Goal: Task Accomplishment & Management: Complete application form

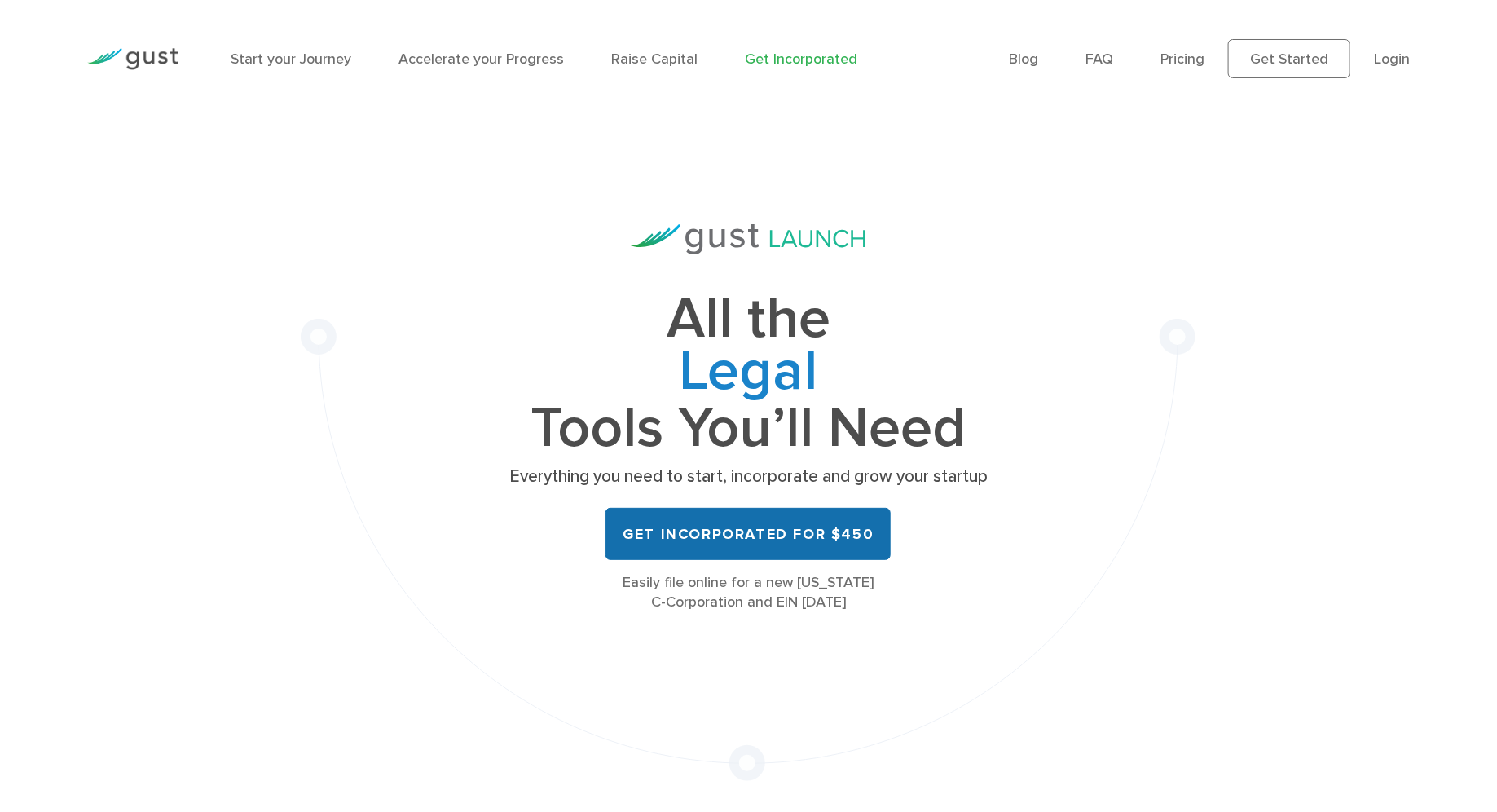
click at [716, 550] on link "Get Incorporated for $450" at bounding box center [748, 534] width 285 height 52
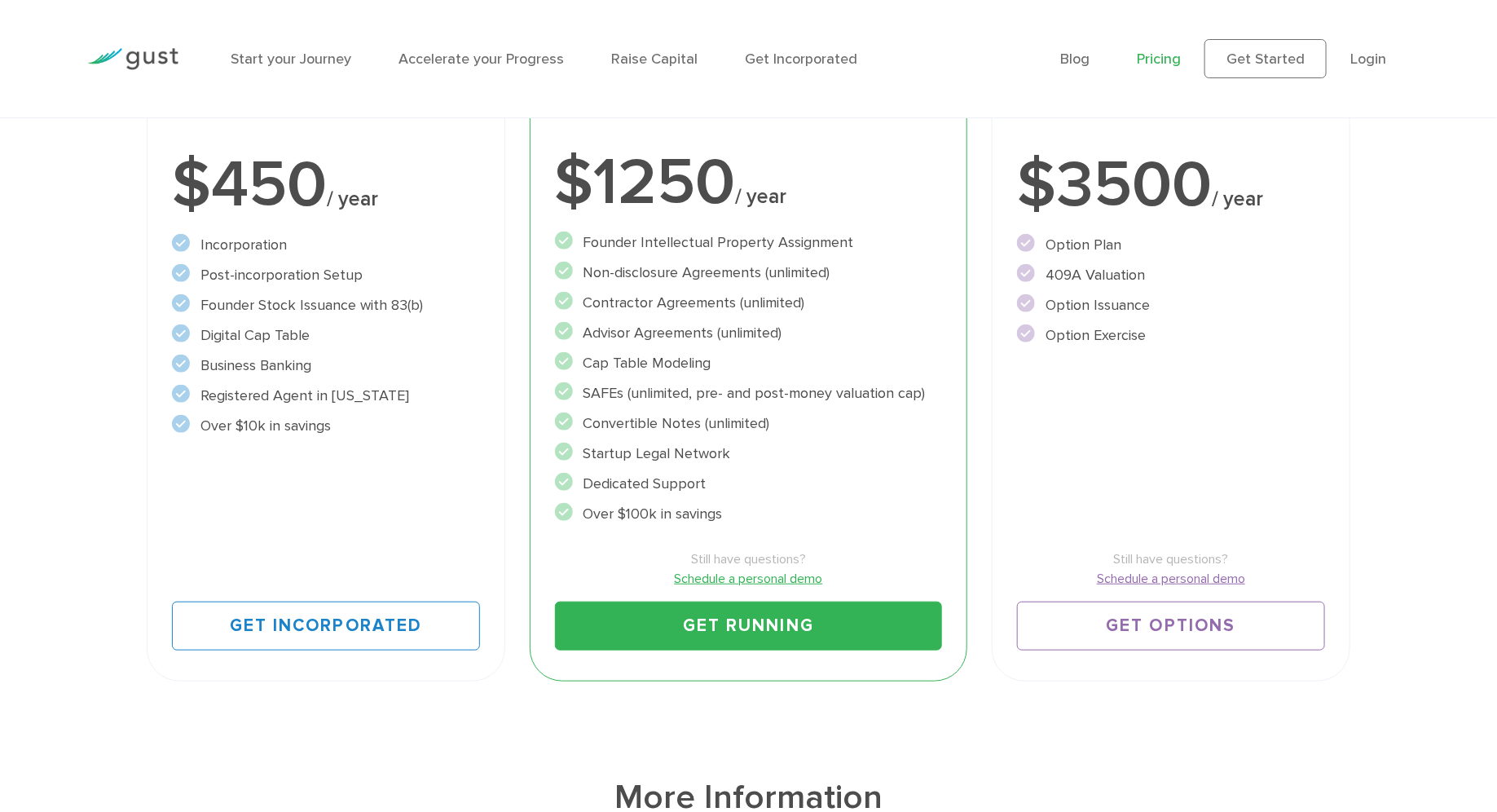
scroll to position [389, 0]
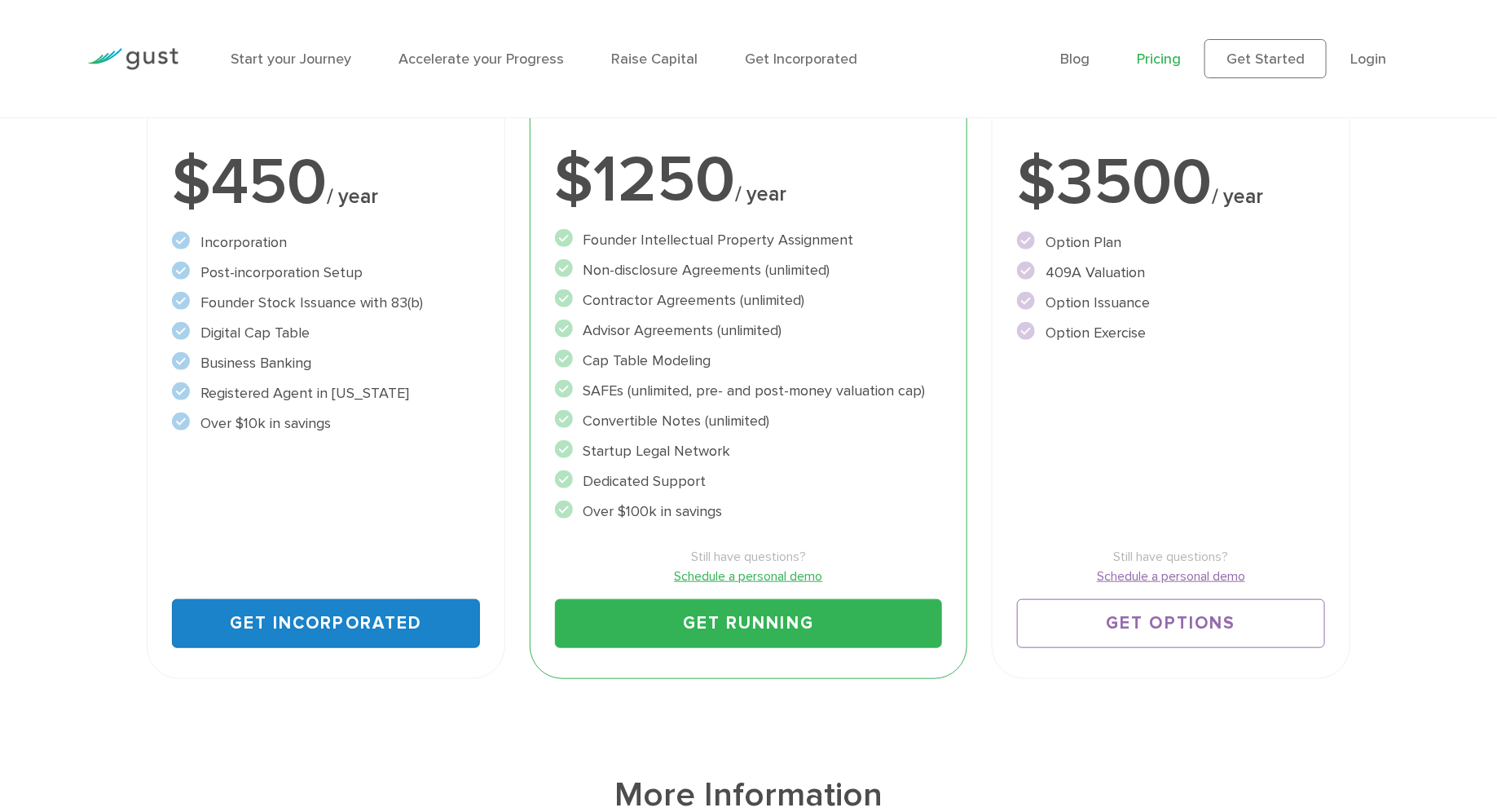
click at [338, 619] on link "Get Incorporated" at bounding box center [325, 624] width 308 height 49
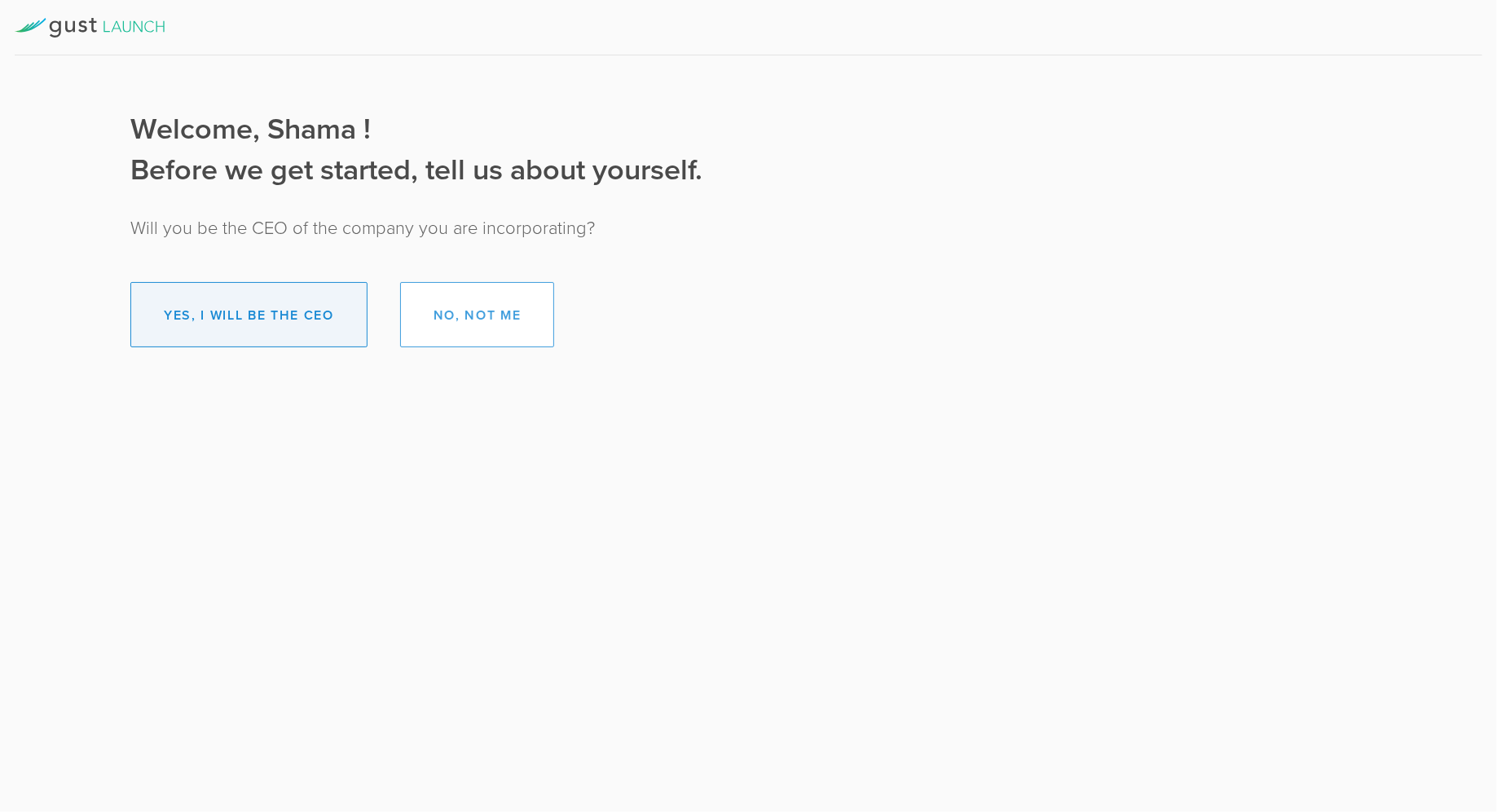
click at [286, 323] on button "Yes, I will be the CEO" at bounding box center [249, 315] width 237 height 65
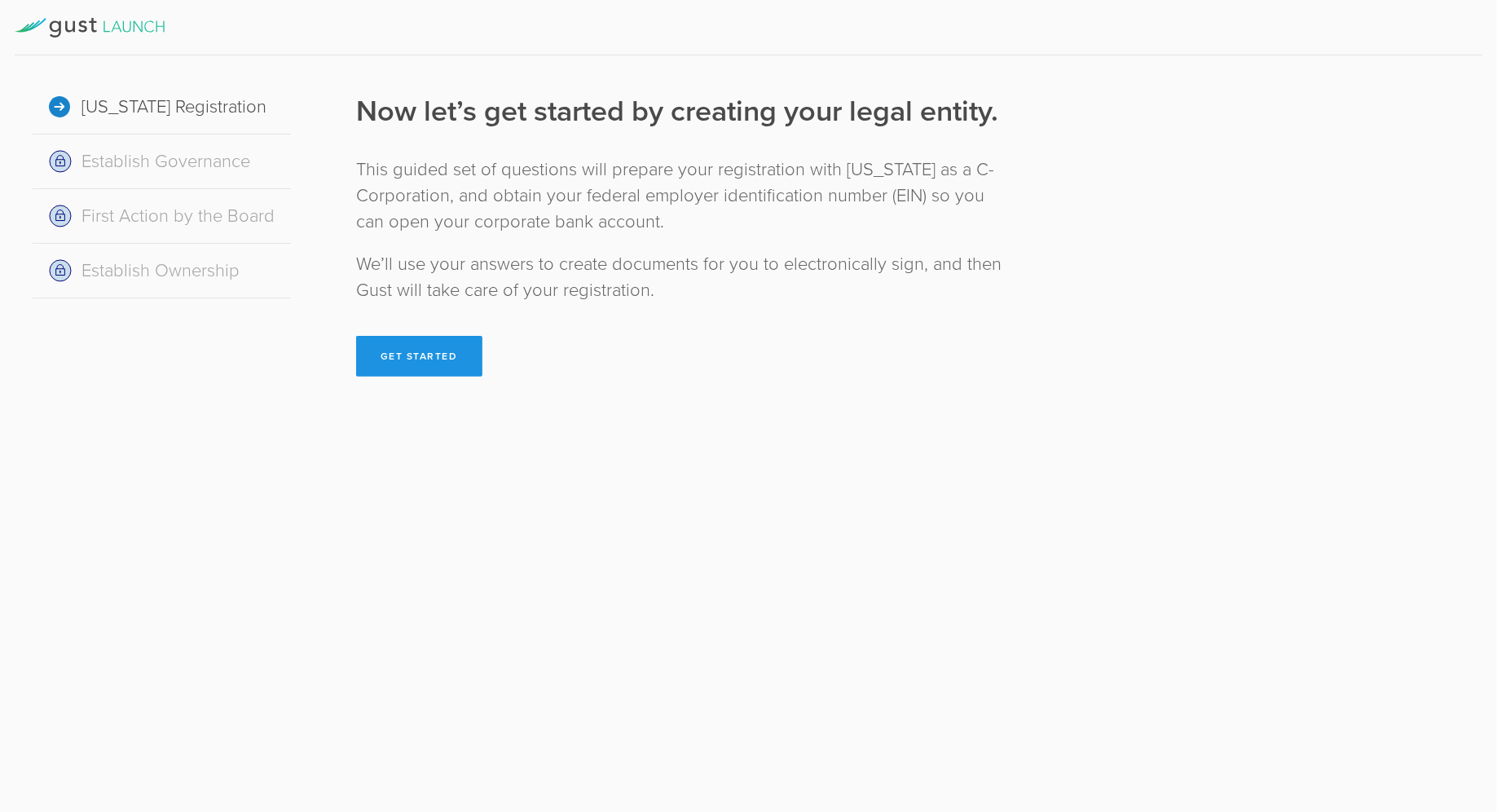
click at [389, 354] on button "Get Started" at bounding box center [419, 355] width 126 height 41
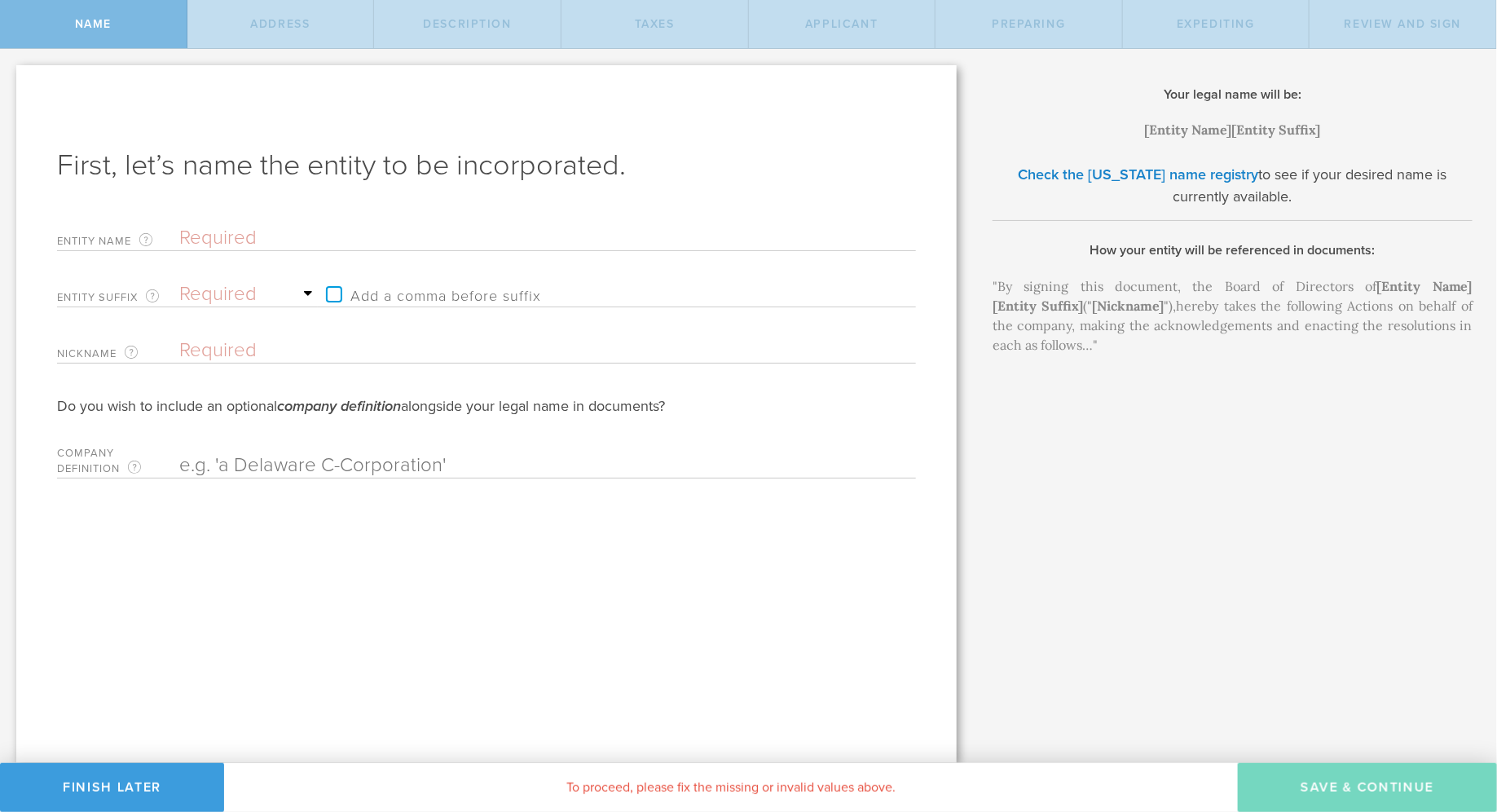
click at [255, 238] on input "text" at bounding box center [519, 238] width 680 height 24
type input "L"
type input "Li"
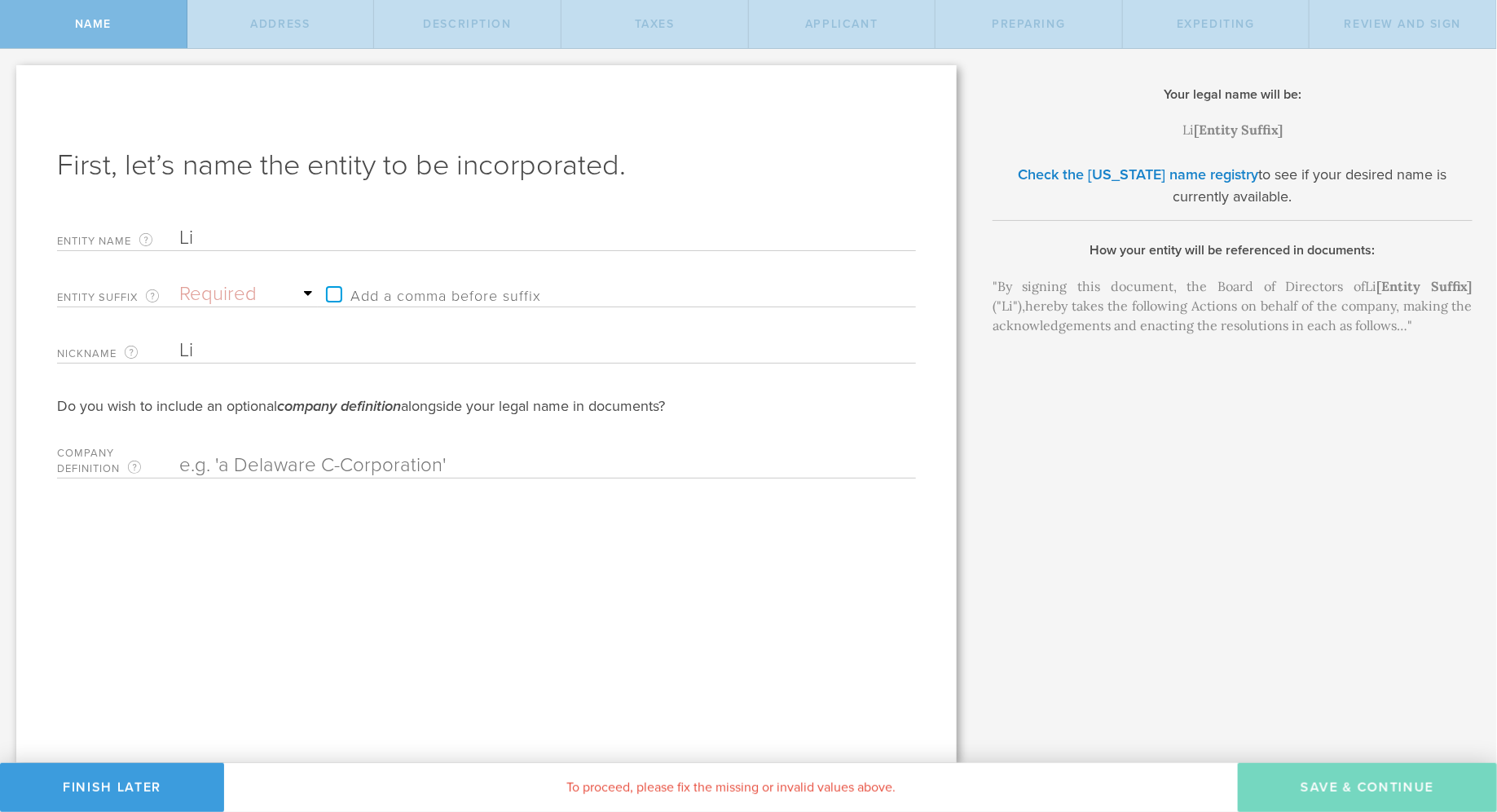
type input "Lif"
type input "Life"
type input "Lifes"
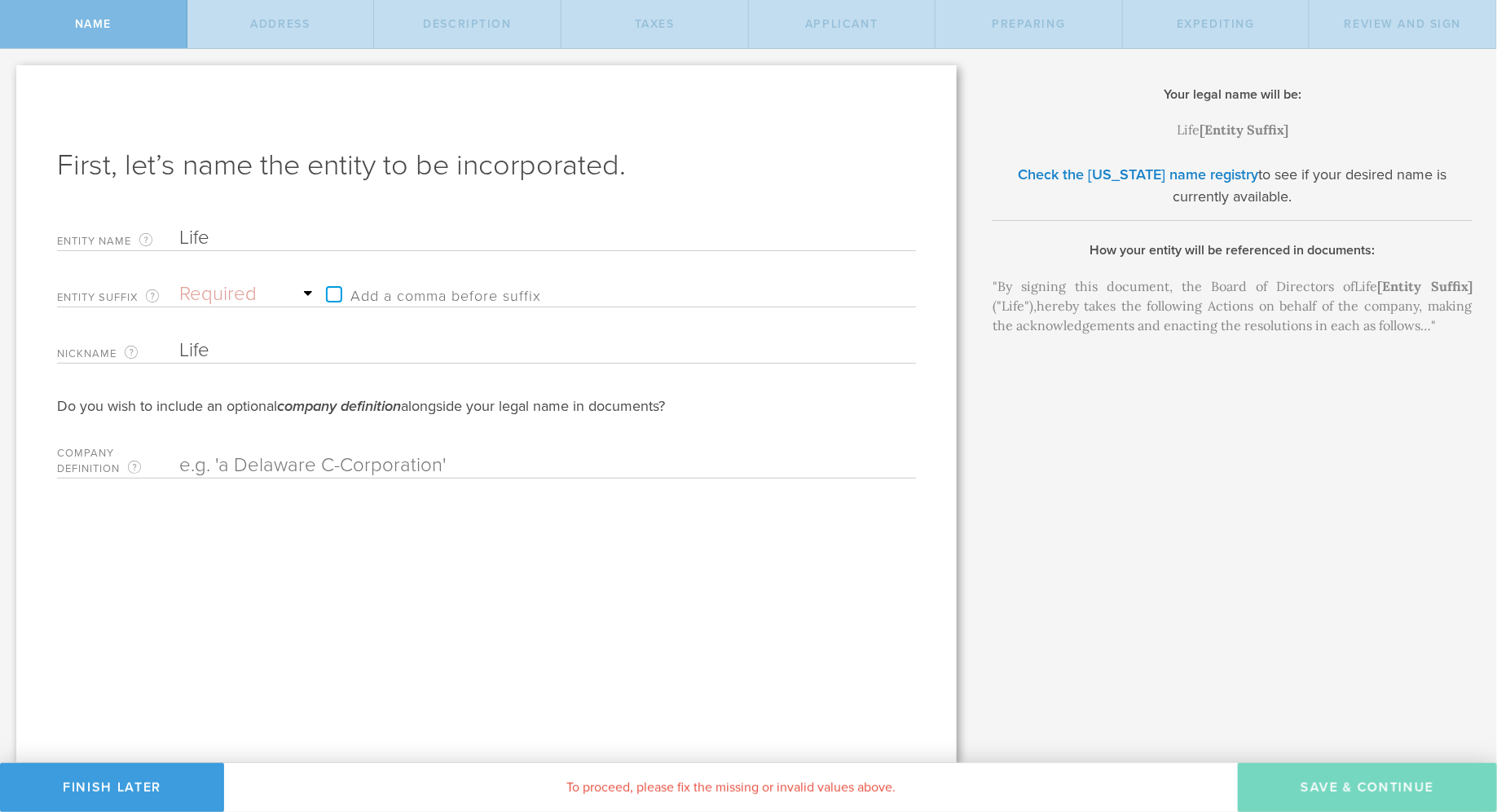
type input "Lifes"
type input "Lifest"
type input "Lifesty"
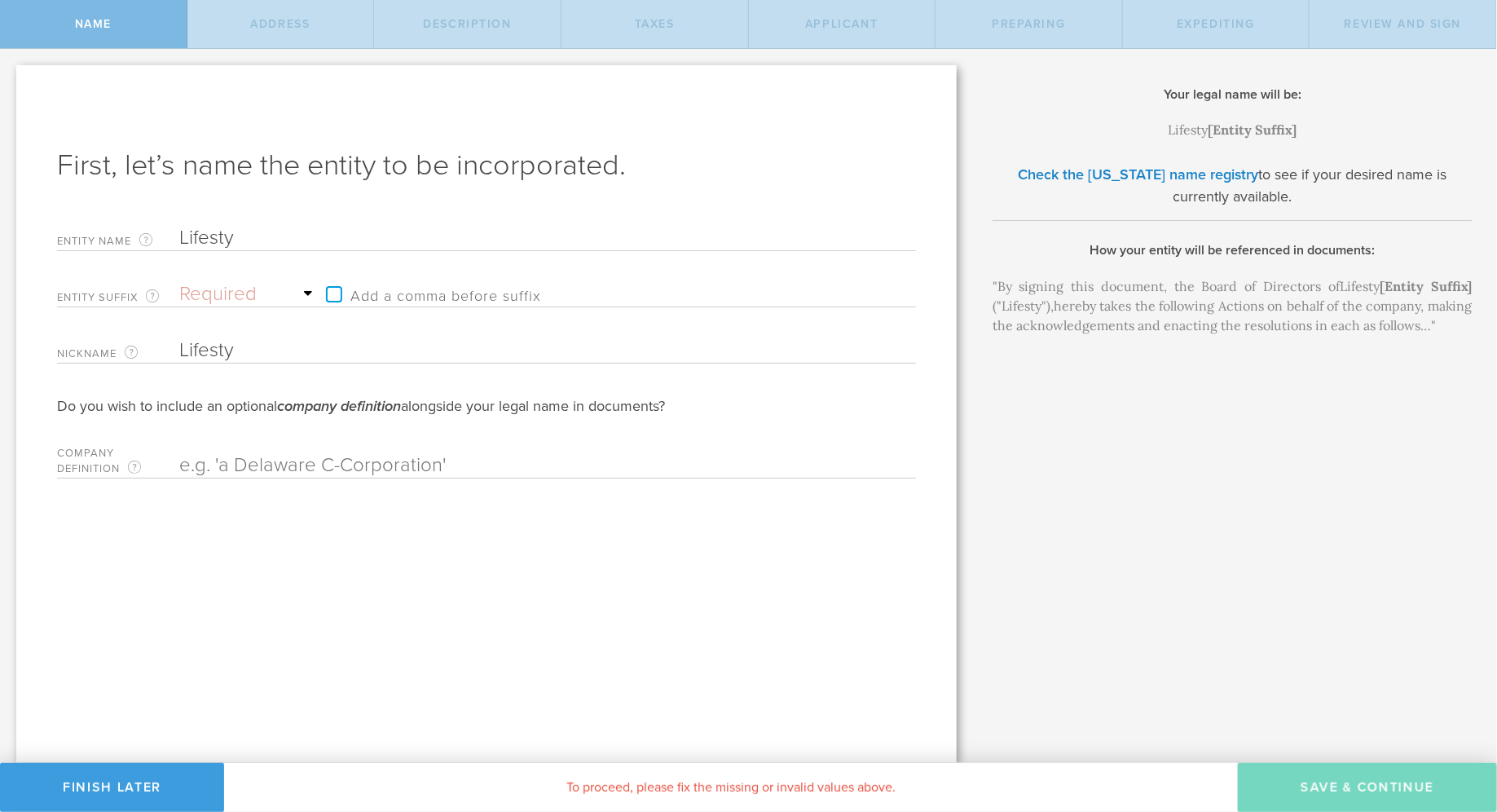
type input "Lifestyl"
type input "Lifestyle"
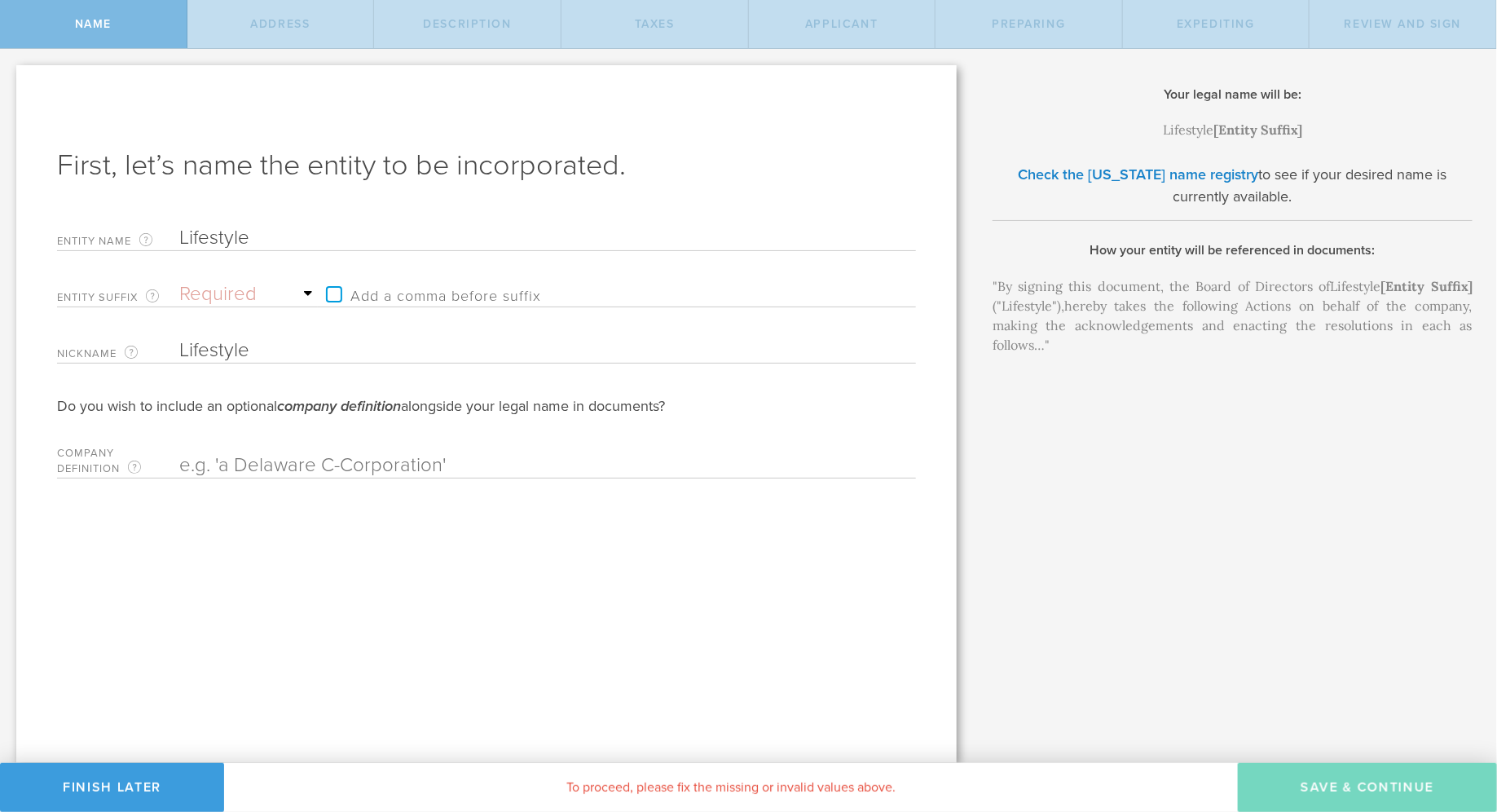
click at [232, 302] on select "Required Association Club Co. Company Corp. Corporation Foundation Fund Inc. In…" at bounding box center [248, 294] width 139 height 24
select select "corp."
click at [180, 282] on select "Required Association Club Co. Company Corp. Corporation Foundation Fund Inc. In…" at bounding box center [248, 294] width 139 height 24
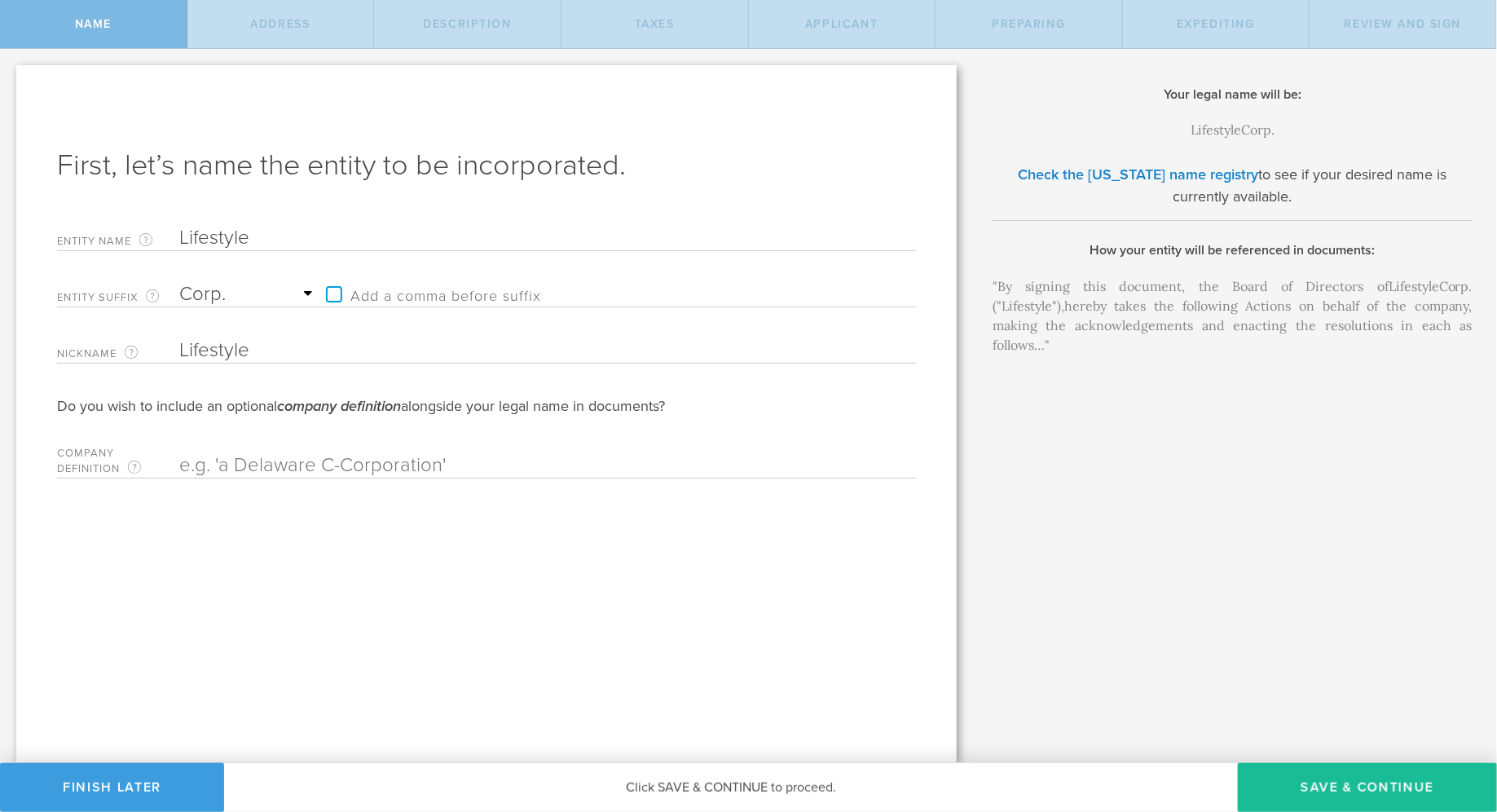
click at [332, 297] on label "Add a comma before suffix" at bounding box center [430, 294] width 223 height 24
click at [332, 297] on input "Add a comma before suffix" at bounding box center [552, 286] width 468 height 24
checkbox input "true"
click at [1305, 788] on button "Save & Continue" at bounding box center [1367, 788] width 259 height 49
checkbox input "true"
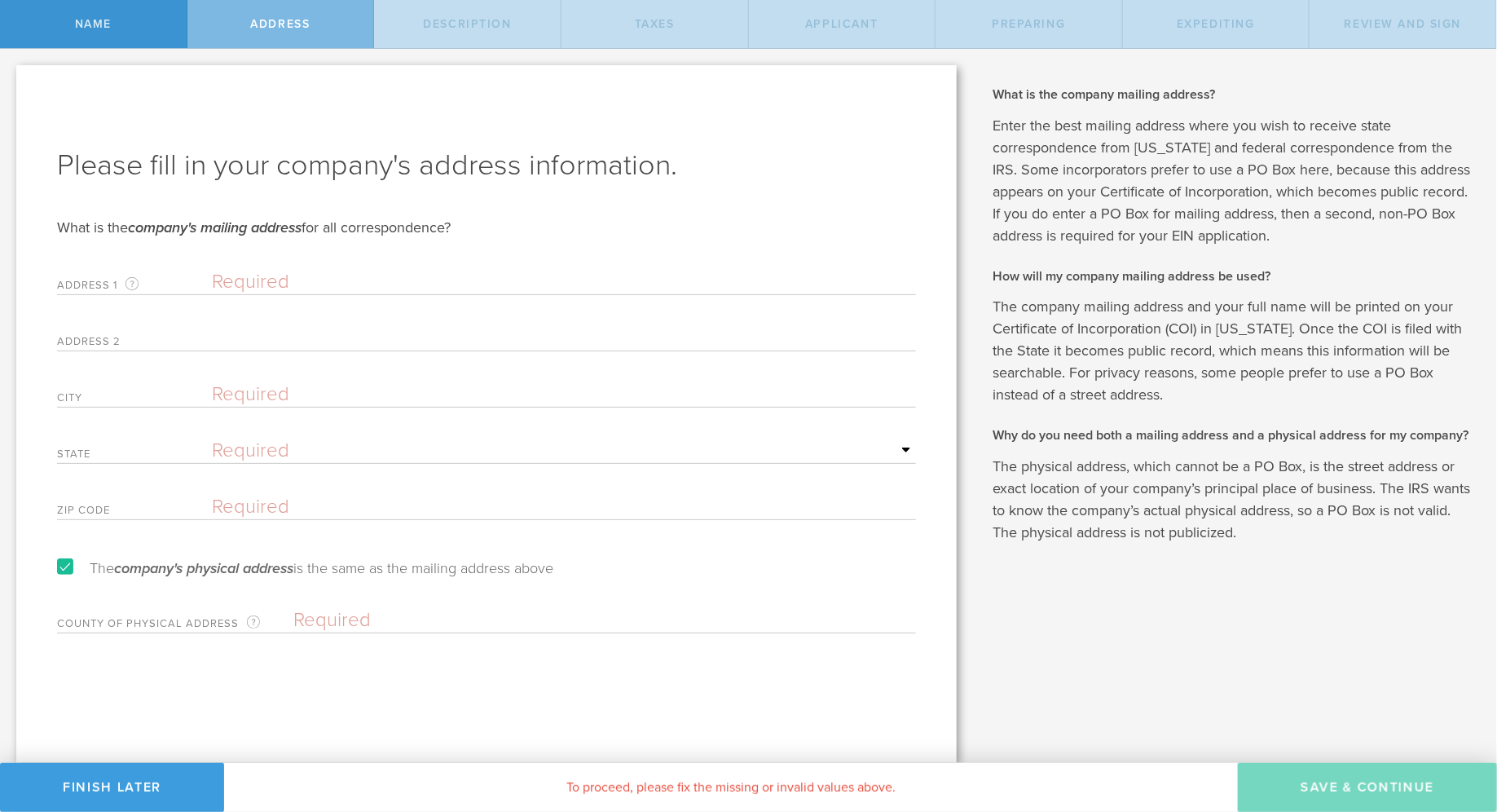
click at [296, 285] on input "text" at bounding box center [564, 282] width 704 height 24
type input "309 East 75th St, Apt 1"
type input "New York"
select select "NY"
type input "10021"
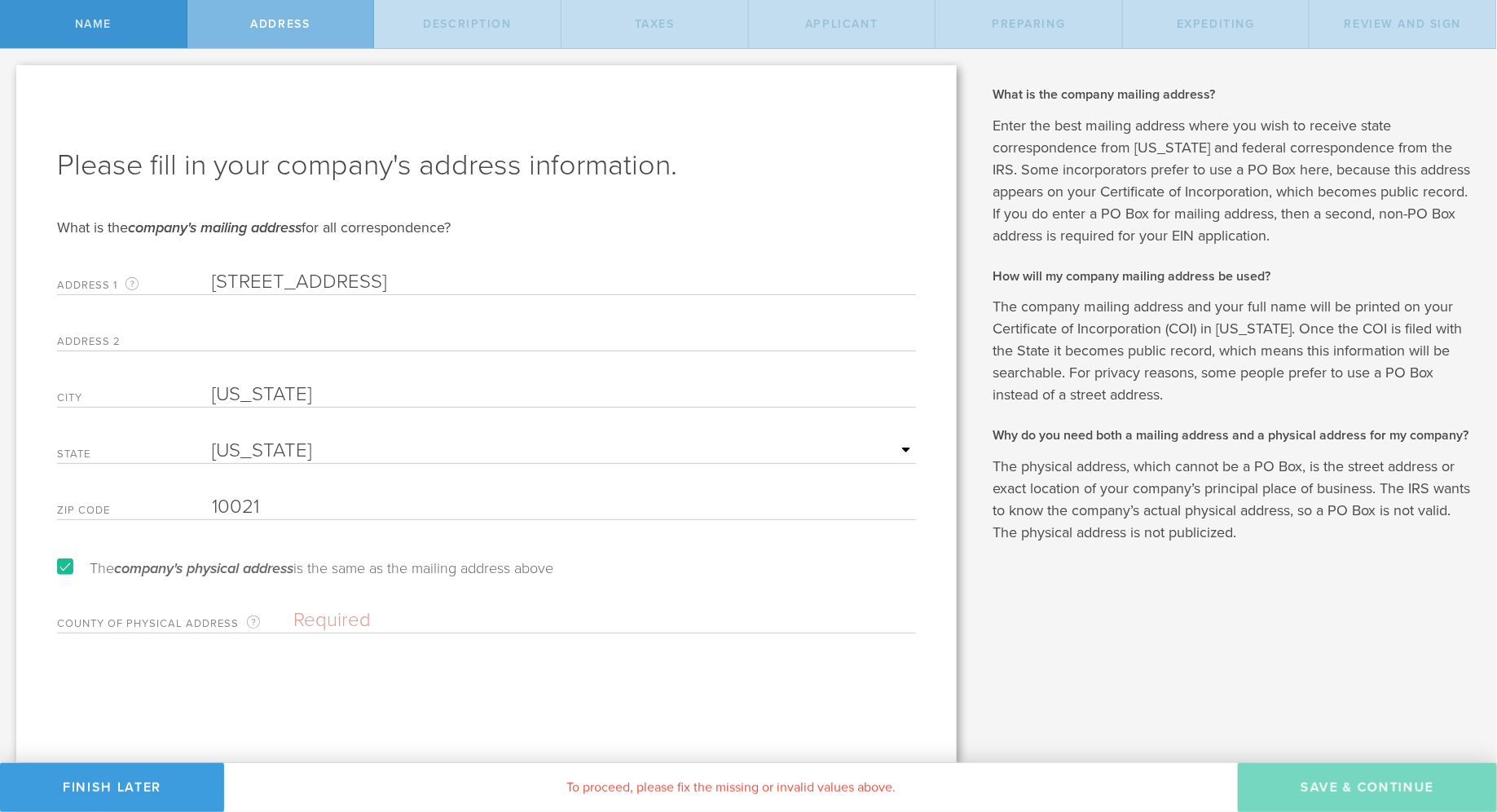
type input "10/27/2014"
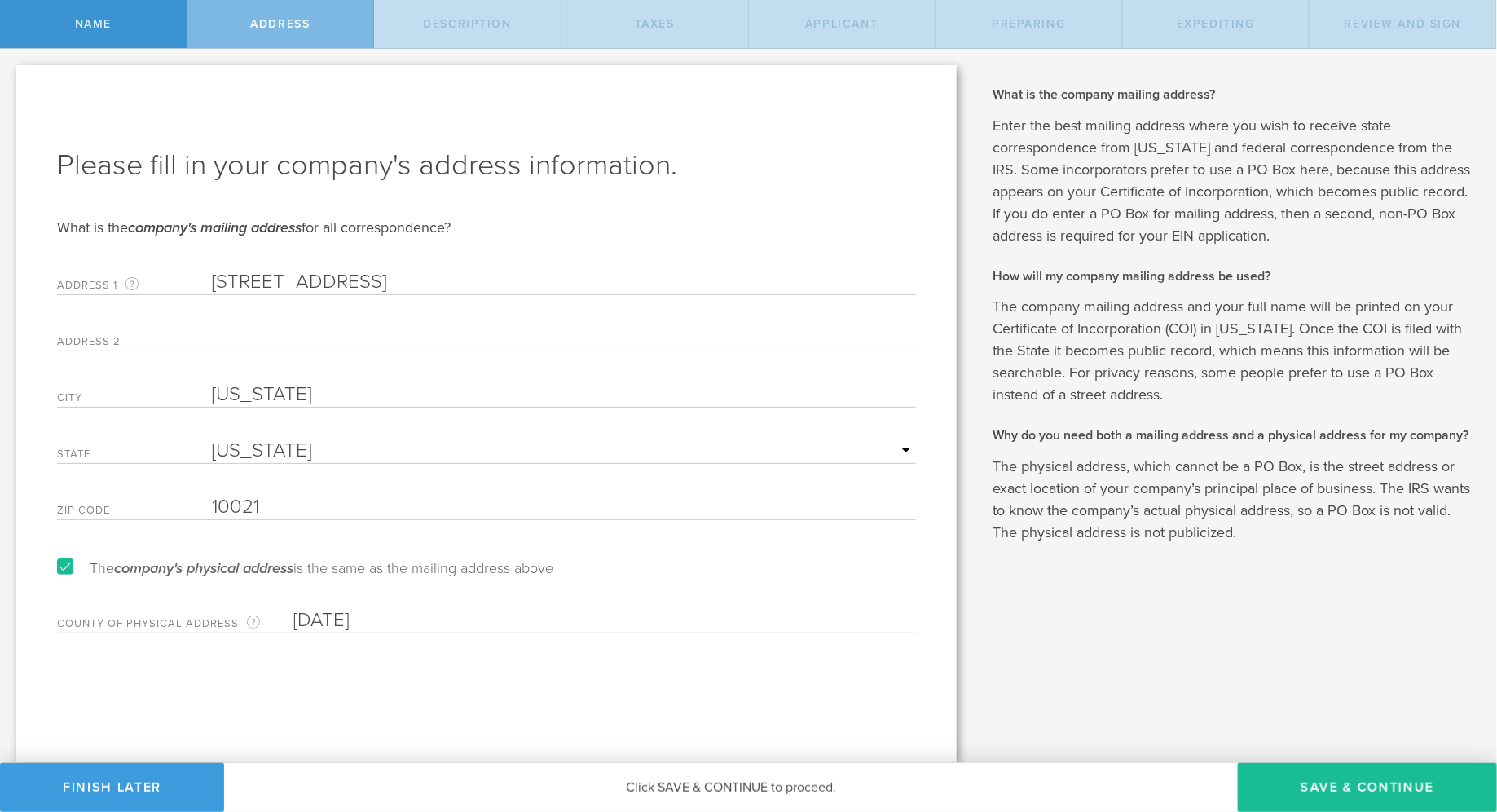
click at [388, 623] on input "10/27/2014" at bounding box center [605, 620] width 623 height 24
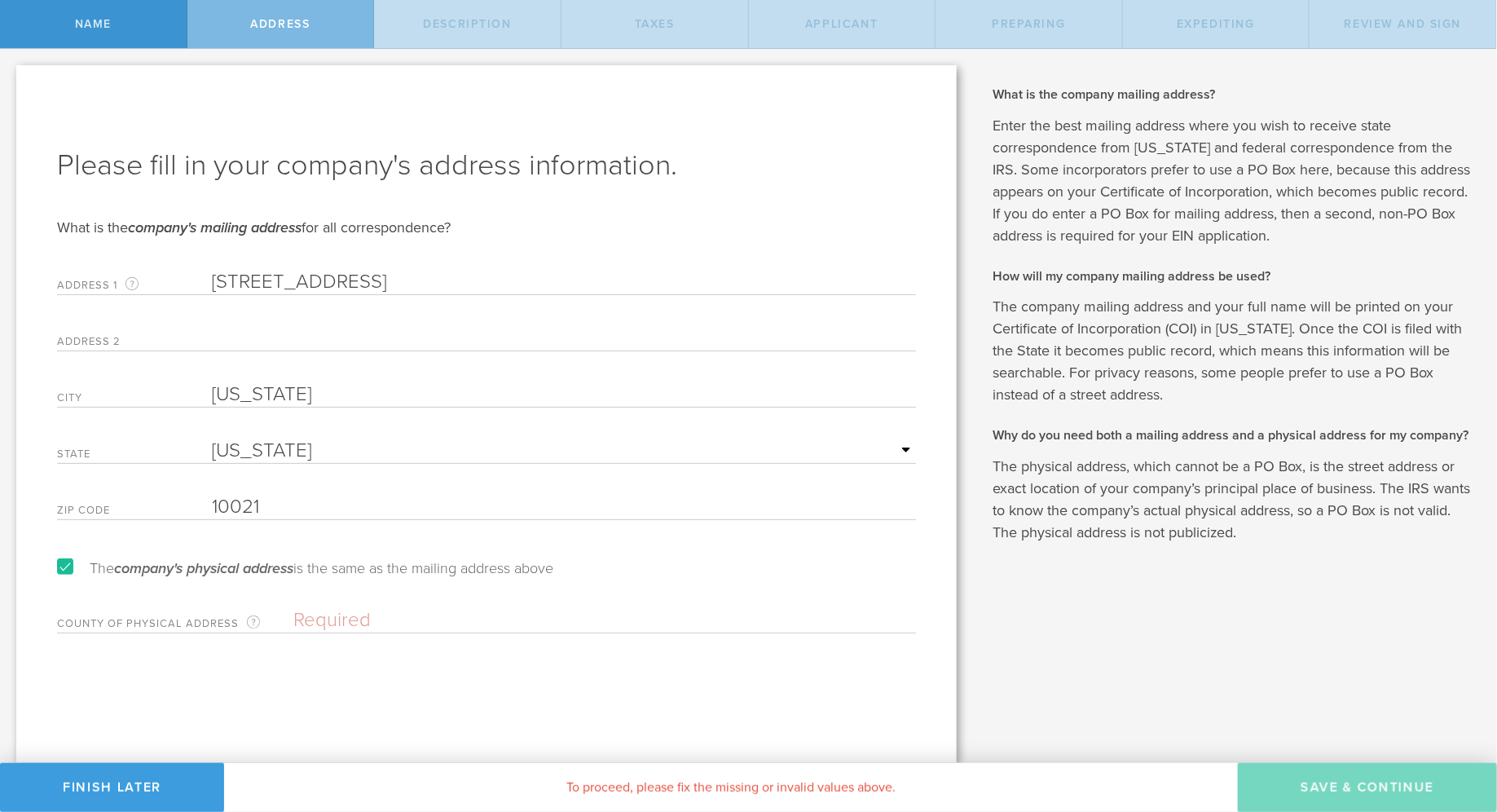
click at [158, 689] on div "Please fill in your company's address information. What is the company's mailin…" at bounding box center [486, 414] width 940 height 698
click at [315, 630] on input "text" at bounding box center [605, 620] width 623 height 24
click at [330, 687] on div "Please fill in your company's address information. What is the company's mailin…" at bounding box center [486, 414] width 940 height 698
click at [322, 611] on input "text" at bounding box center [605, 620] width 623 height 24
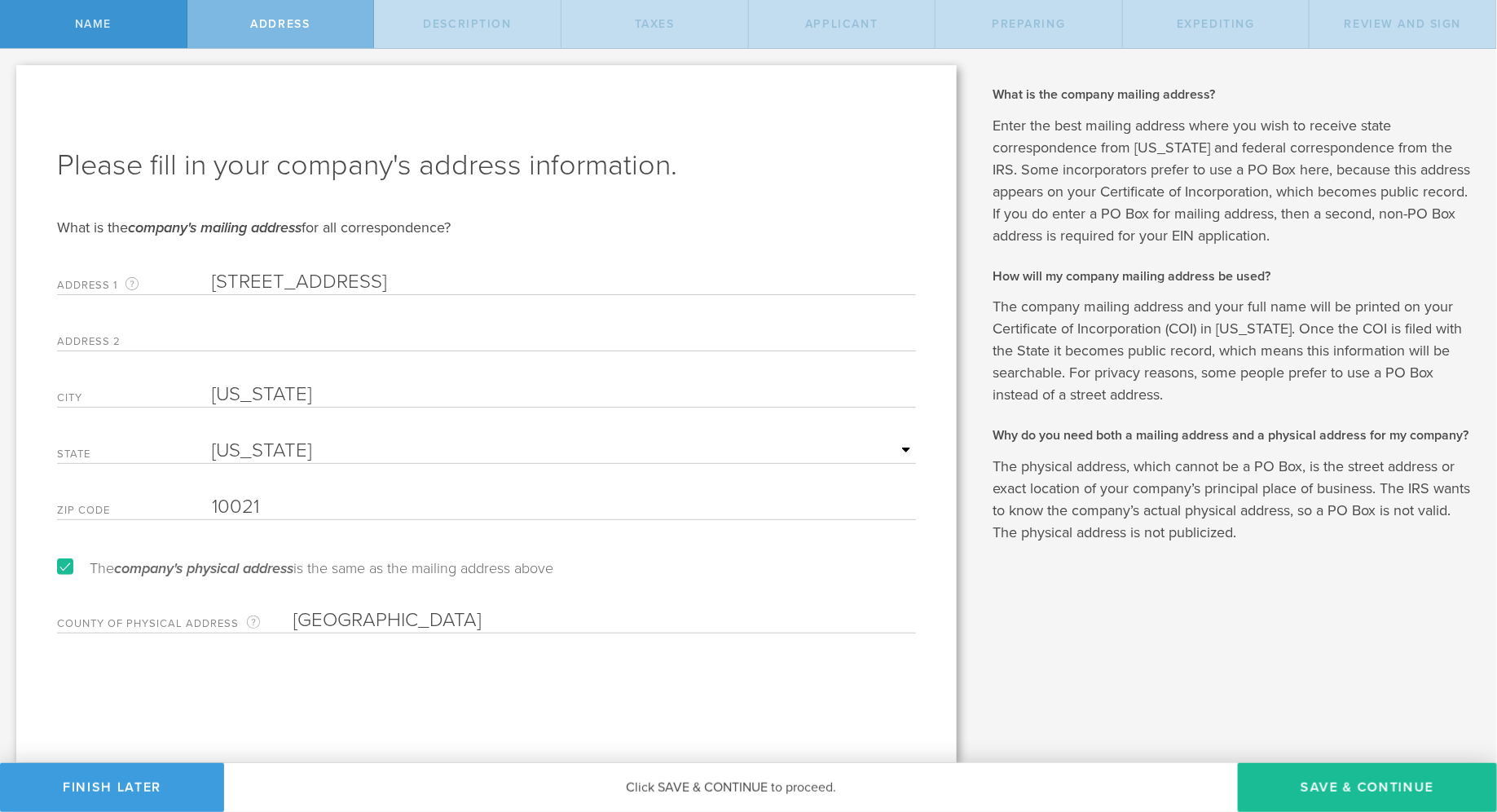
click at [411, 650] on div "Please fill in your company's address information. What is the company's mailin…" at bounding box center [486, 414] width 940 height 698
click at [371, 615] on input "Manhattan" at bounding box center [605, 620] width 623 height 24
type input "New York"
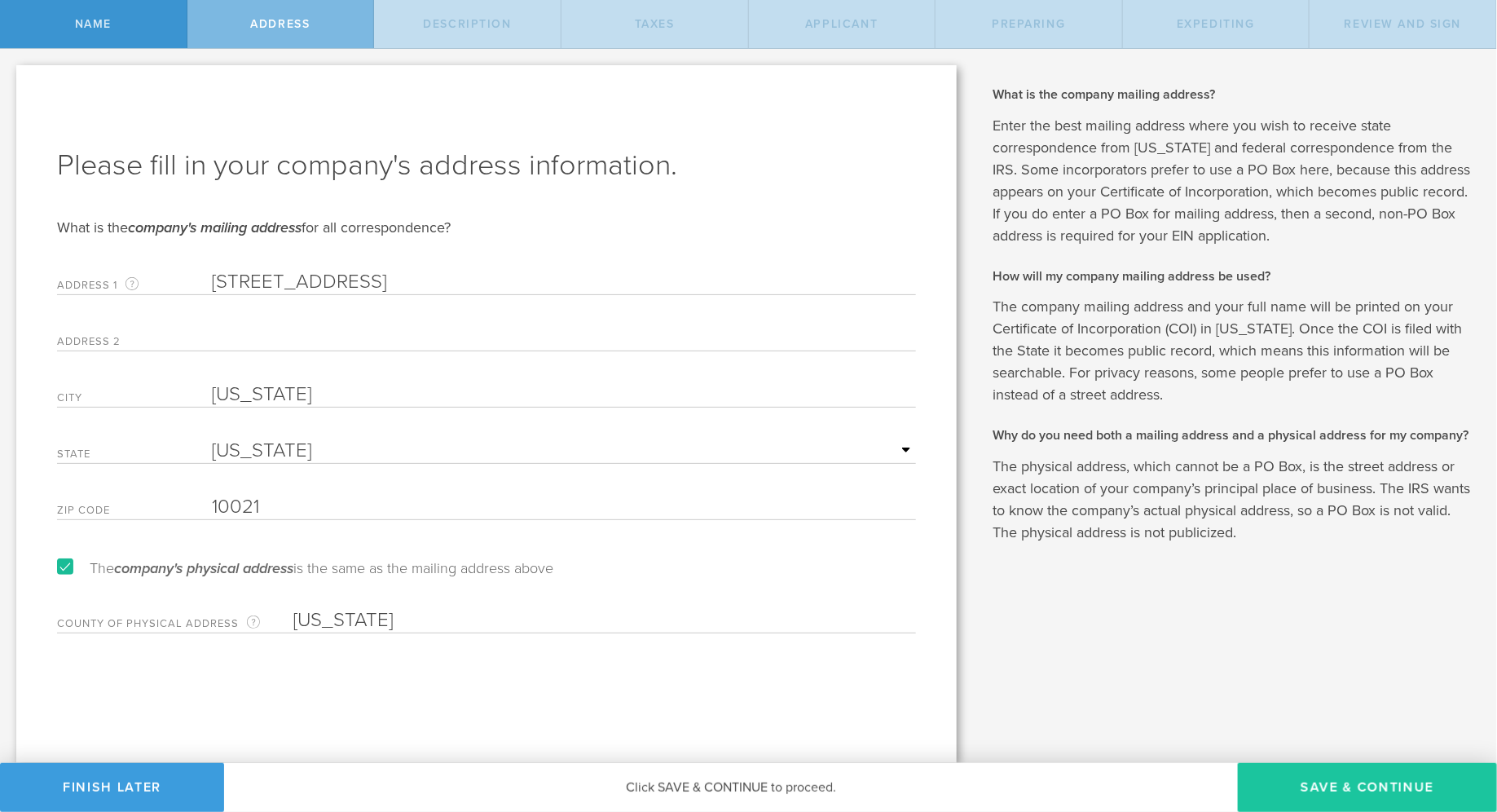
click at [1331, 784] on button "Save & Continue" at bounding box center [1367, 788] width 259 height 49
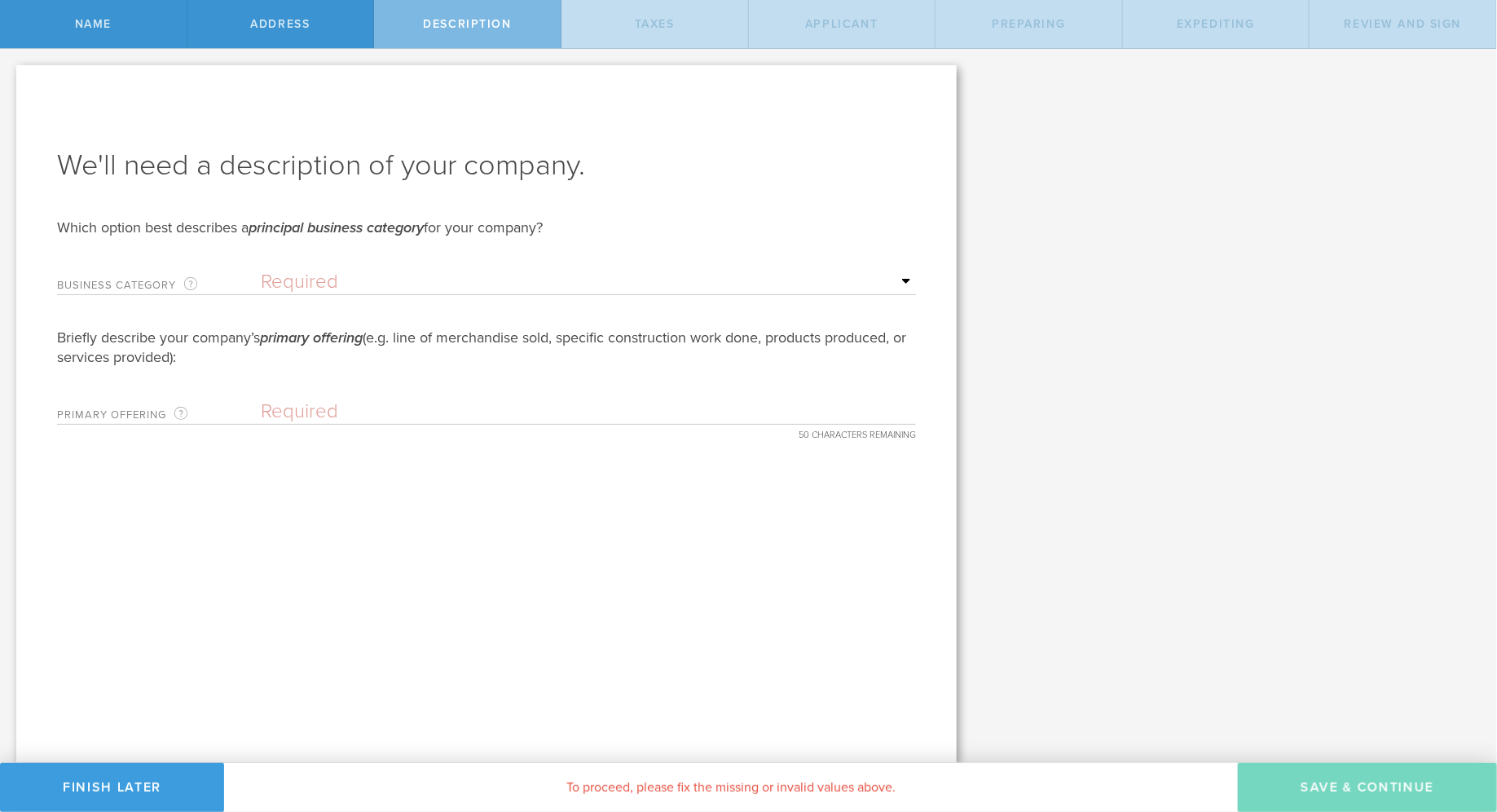
click at [401, 284] on select "Required Accommodation & food service Construction Finance & insurance Health c…" at bounding box center [588, 282] width 655 height 24
select select "other"
click at [261, 270] on select "Required Accommodation & food service Construction Finance & insurance Health c…" at bounding box center [588, 282] width 655 height 24
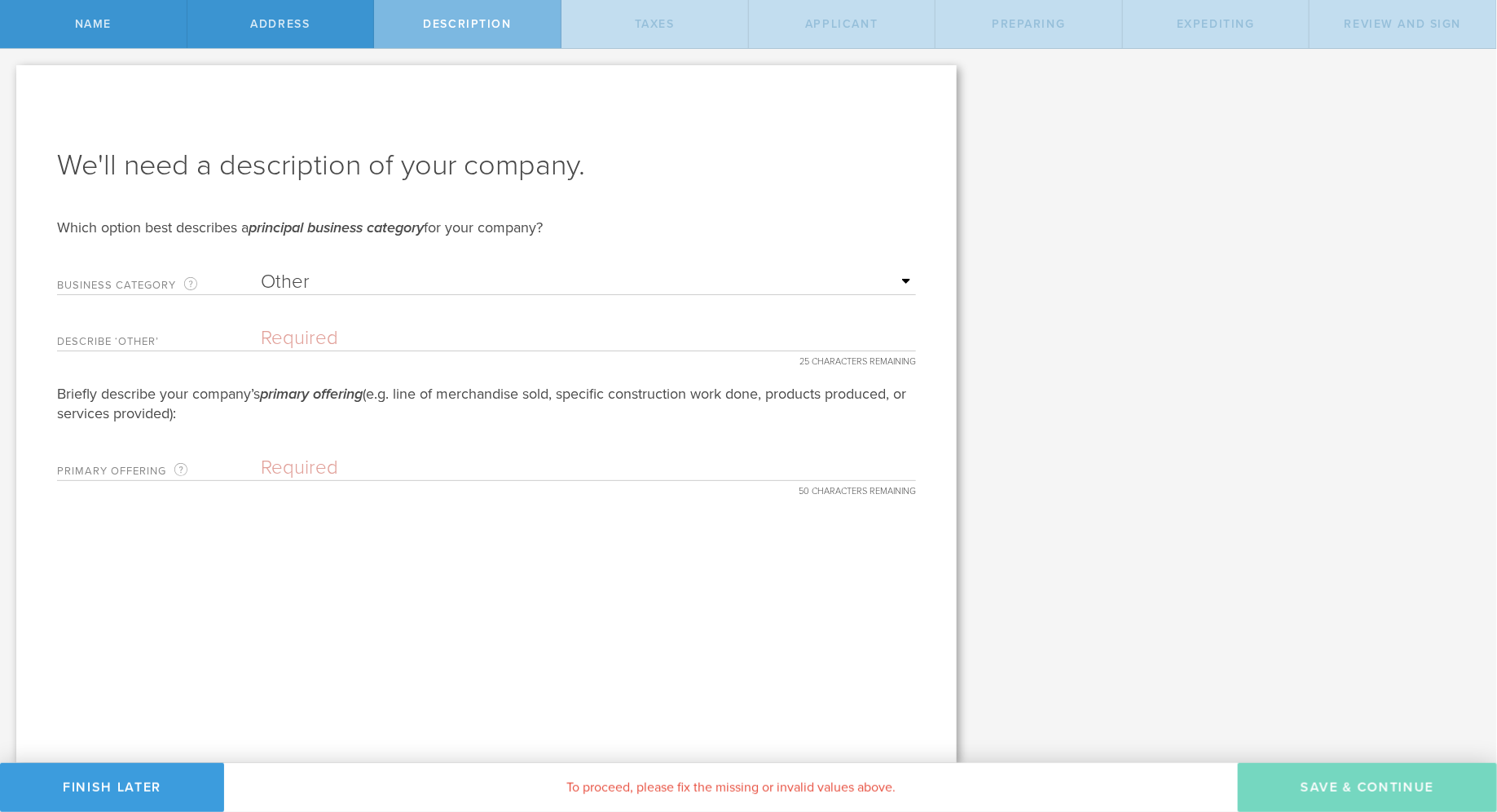
click at [441, 335] on input "text" at bounding box center [588, 338] width 655 height 24
type input "T"
type input "Lifestyle"
click at [461, 490] on div "We'll need a description of your company. Which option best describes a princip…" at bounding box center [486, 414] width 940 height 698
click at [293, 470] on input "text" at bounding box center [588, 468] width 655 height 24
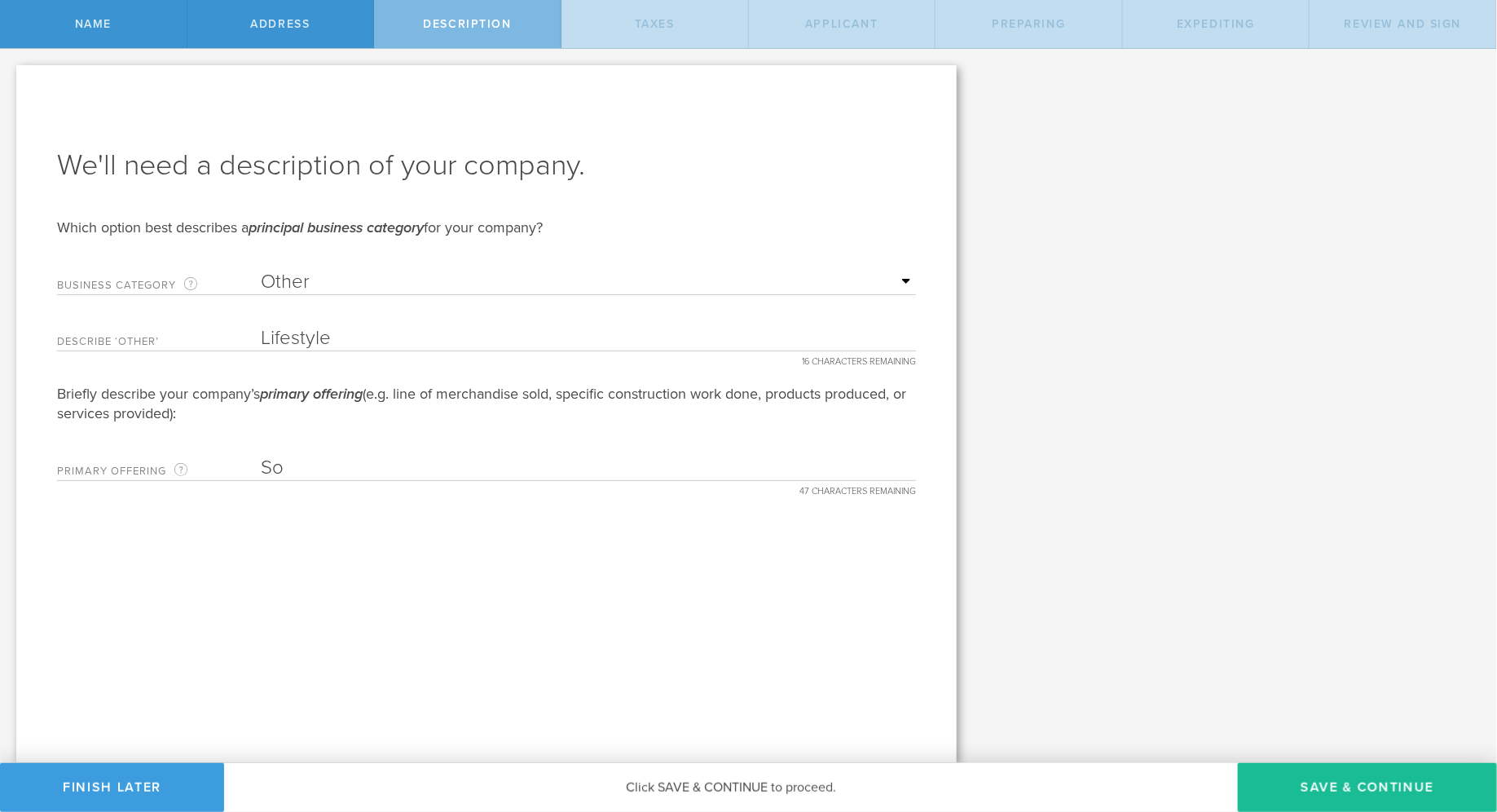
type input "S"
type input "Lifestyle Services"
click at [514, 608] on div "We'll need a description of your company. Which option best describes a princip…" at bounding box center [486, 414] width 940 height 698
click at [421, 468] on input "Lifestyle Services" at bounding box center [588, 468] width 655 height 24
click at [1301, 788] on button "Save & Continue" at bounding box center [1367, 788] width 259 height 49
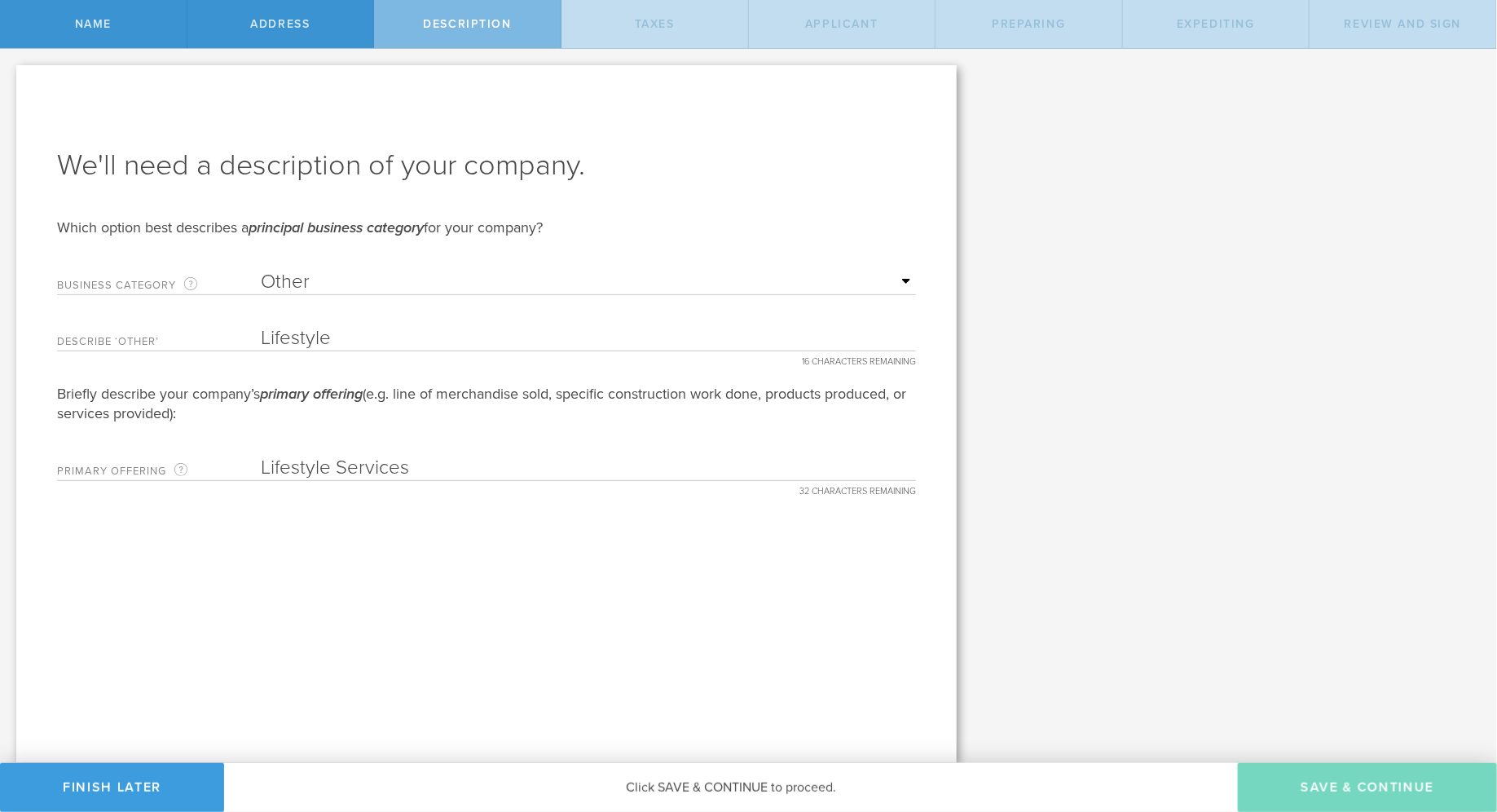
type input "0"
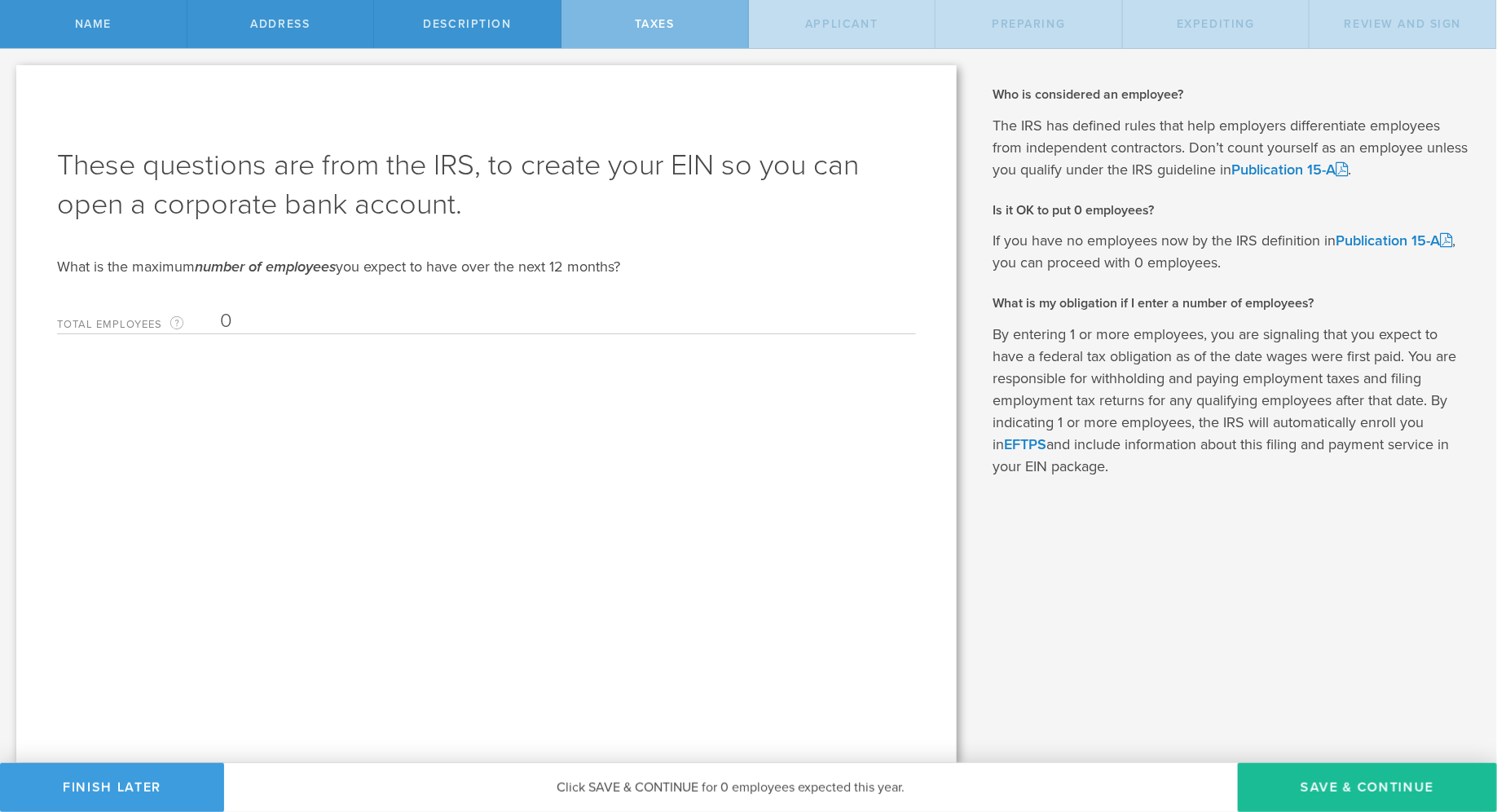
click at [240, 328] on input "0" at bounding box center [564, 321] width 688 height 24
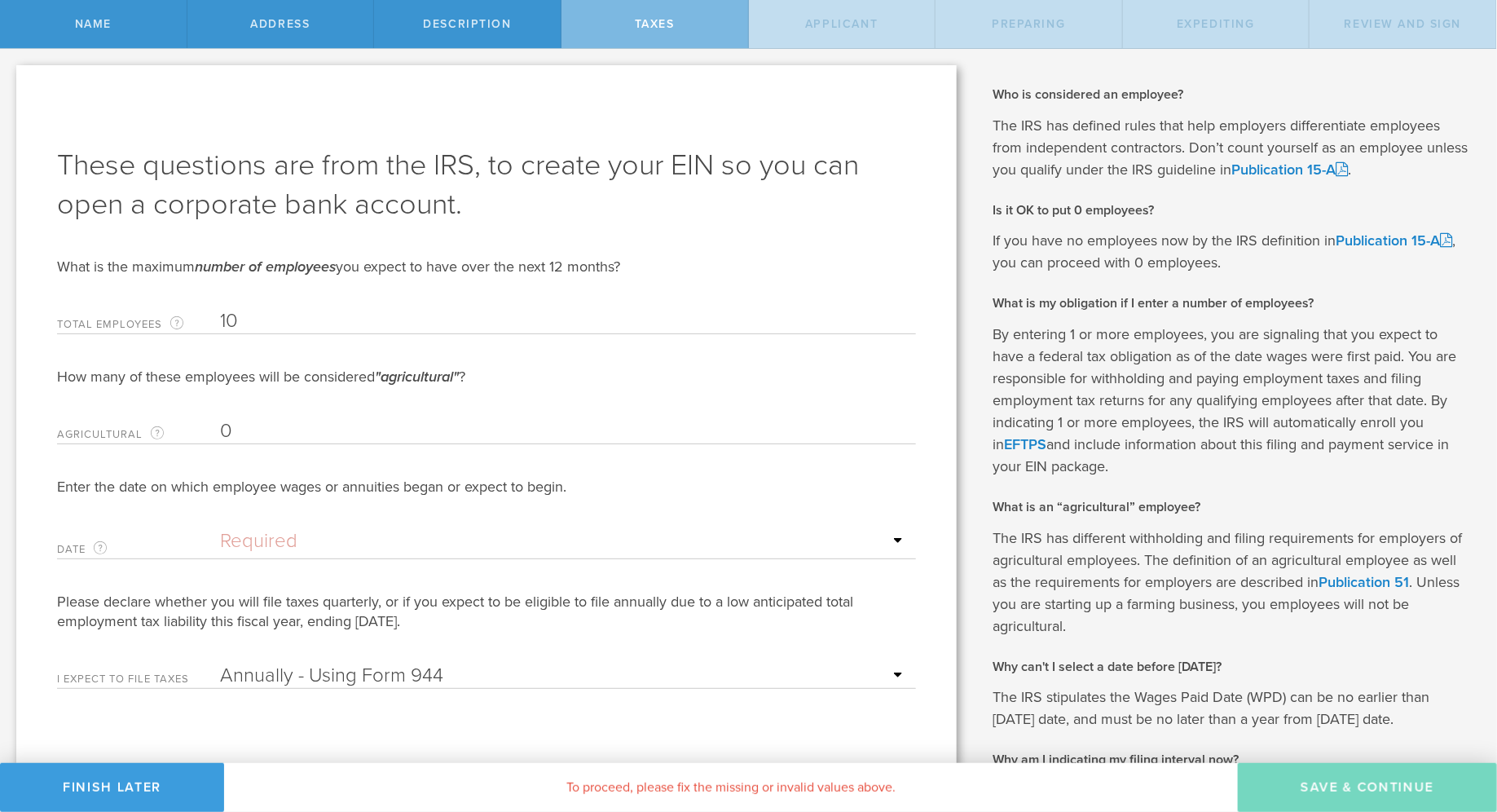
type input "10"
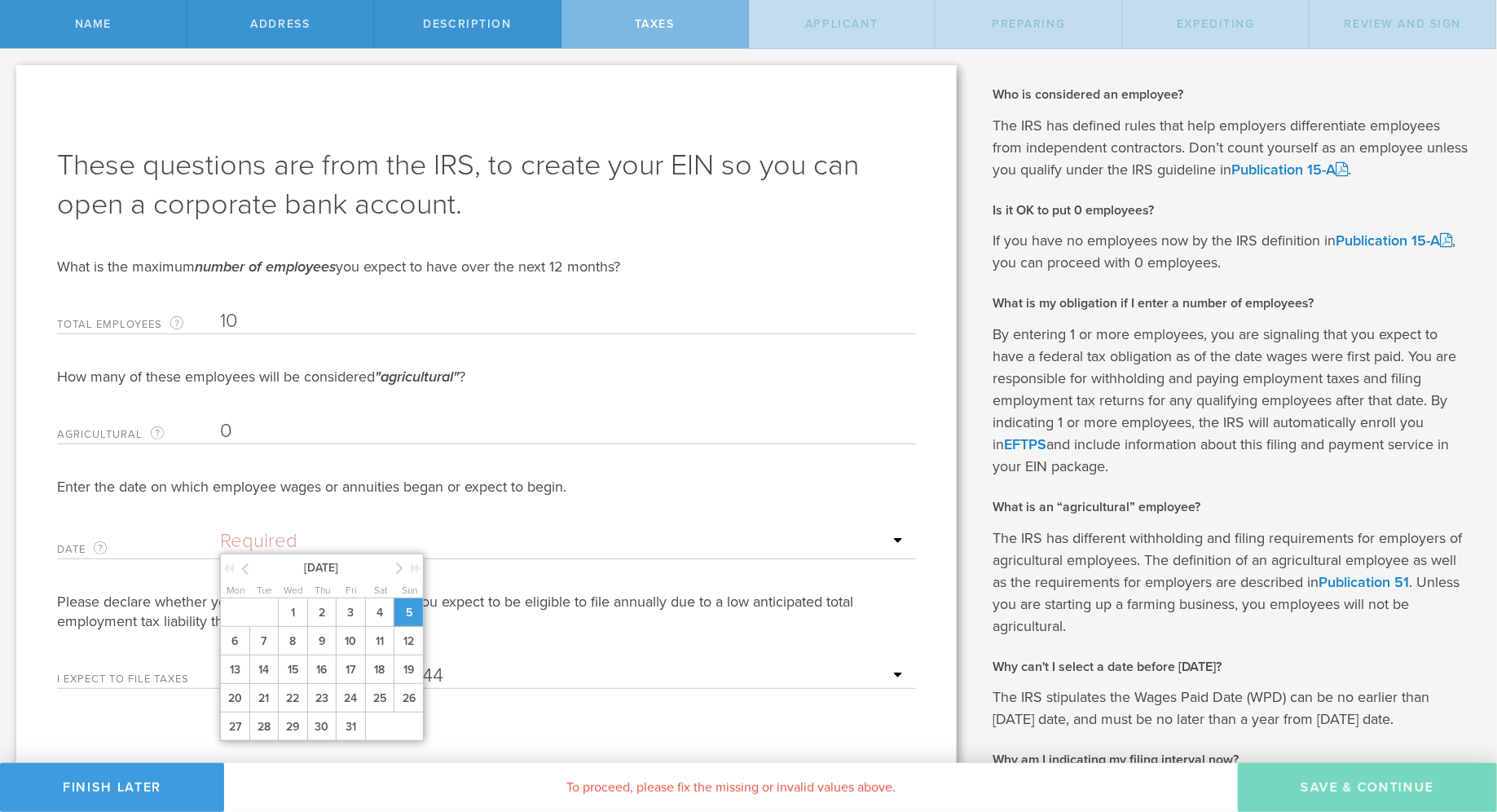
drag, startPoint x: 619, startPoint y: 549, endPoint x: 417, endPoint y: 604, distance: 209.4
click at [417, 558] on ng-datepicker "October 2025 Mon Tue Wed Thu Fri Sat Sun 1 2 3 4 5 6 7 8 9 10 11 12 13 14 15 16…" at bounding box center [564, 544] width 688 height 30
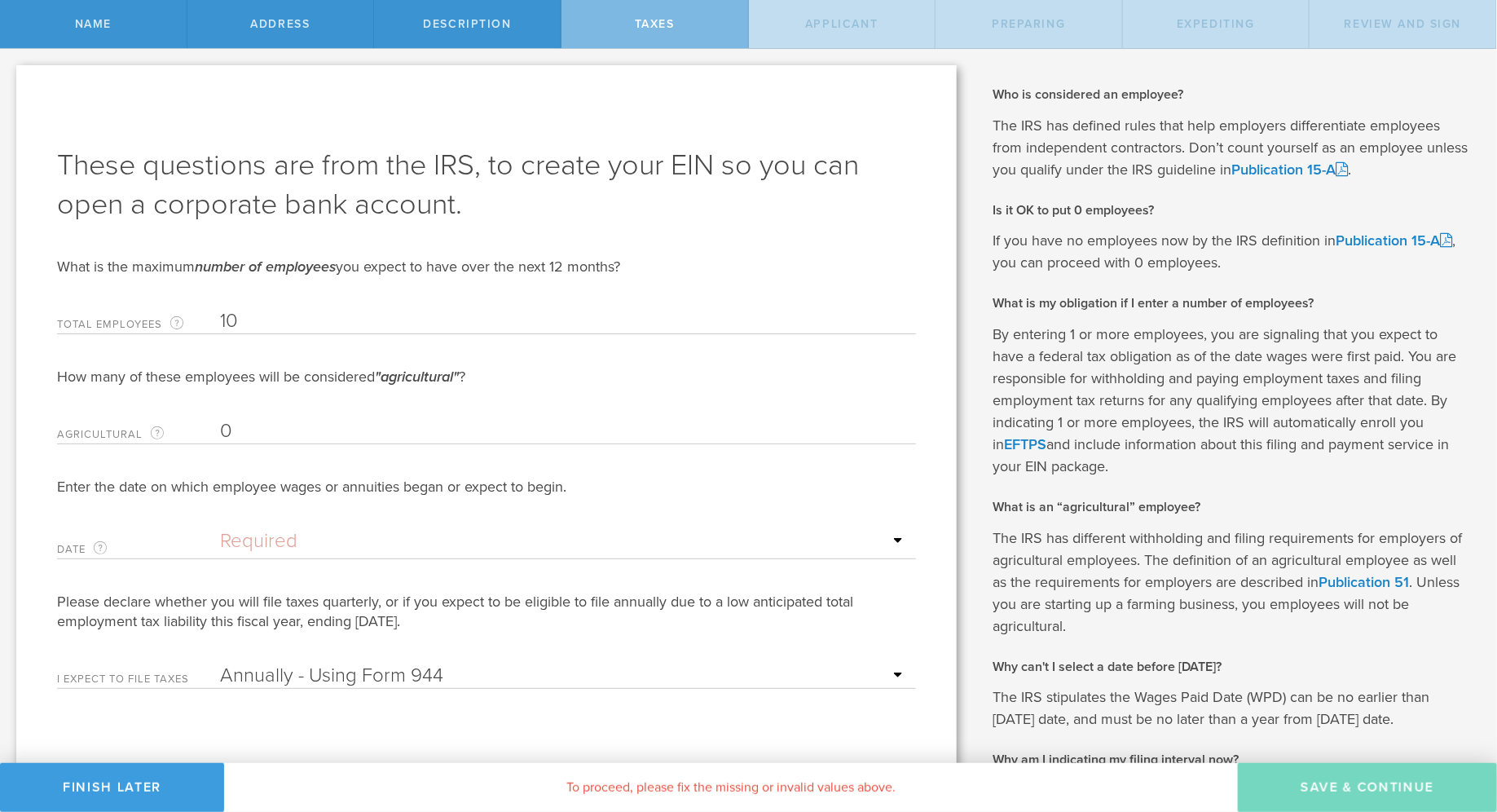
click at [902, 544] on input "text" at bounding box center [564, 541] width 688 height 24
click at [893, 538] on input "text" at bounding box center [564, 541] width 688 height 24
click at [904, 535] on input "text" at bounding box center [564, 541] width 688 height 24
click at [329, 534] on input "text" at bounding box center [564, 541] width 688 height 24
click at [240, 549] on input "text" at bounding box center [564, 541] width 688 height 24
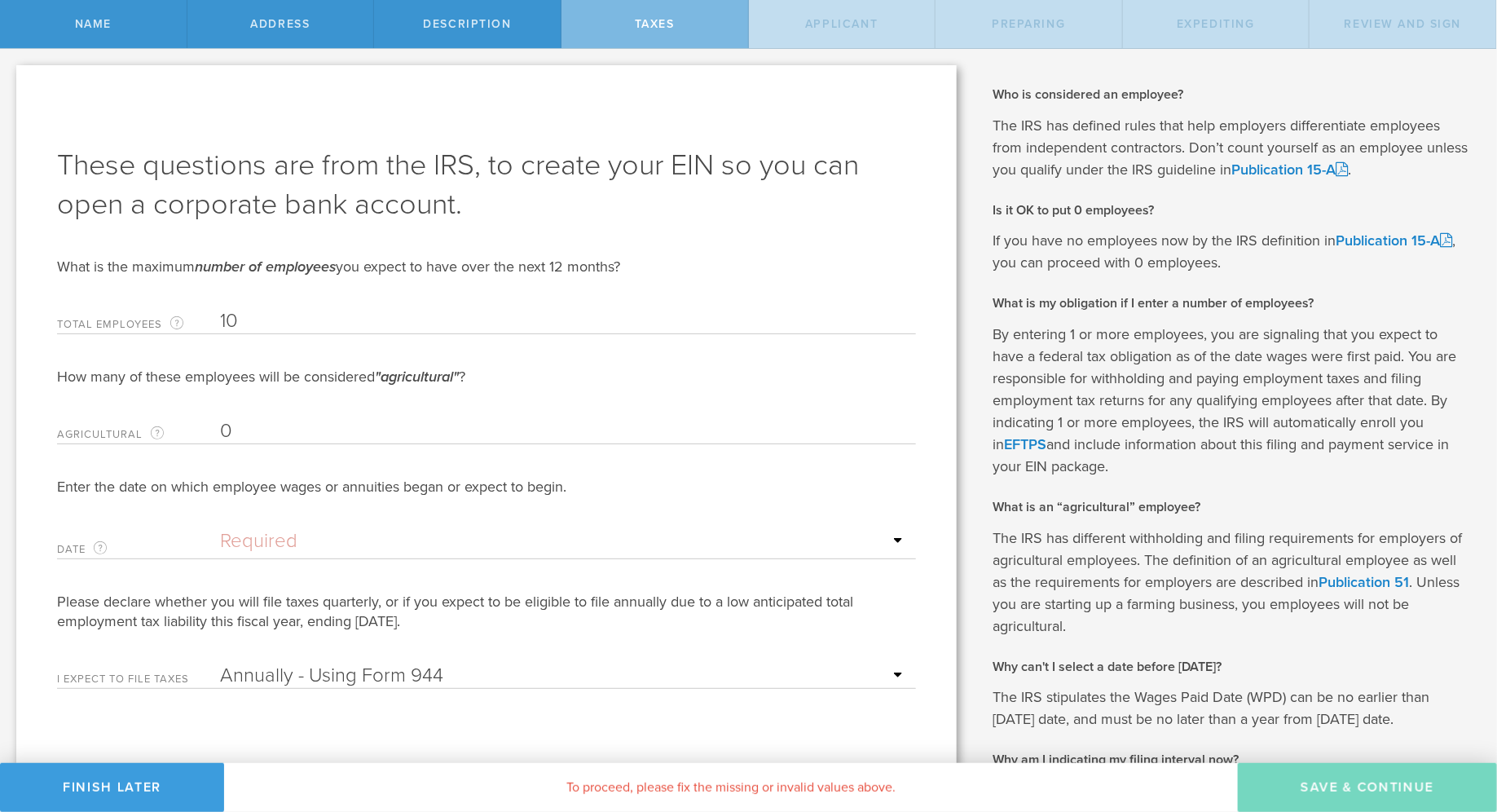
click at [240, 549] on input "text" at bounding box center [564, 541] width 688 height 24
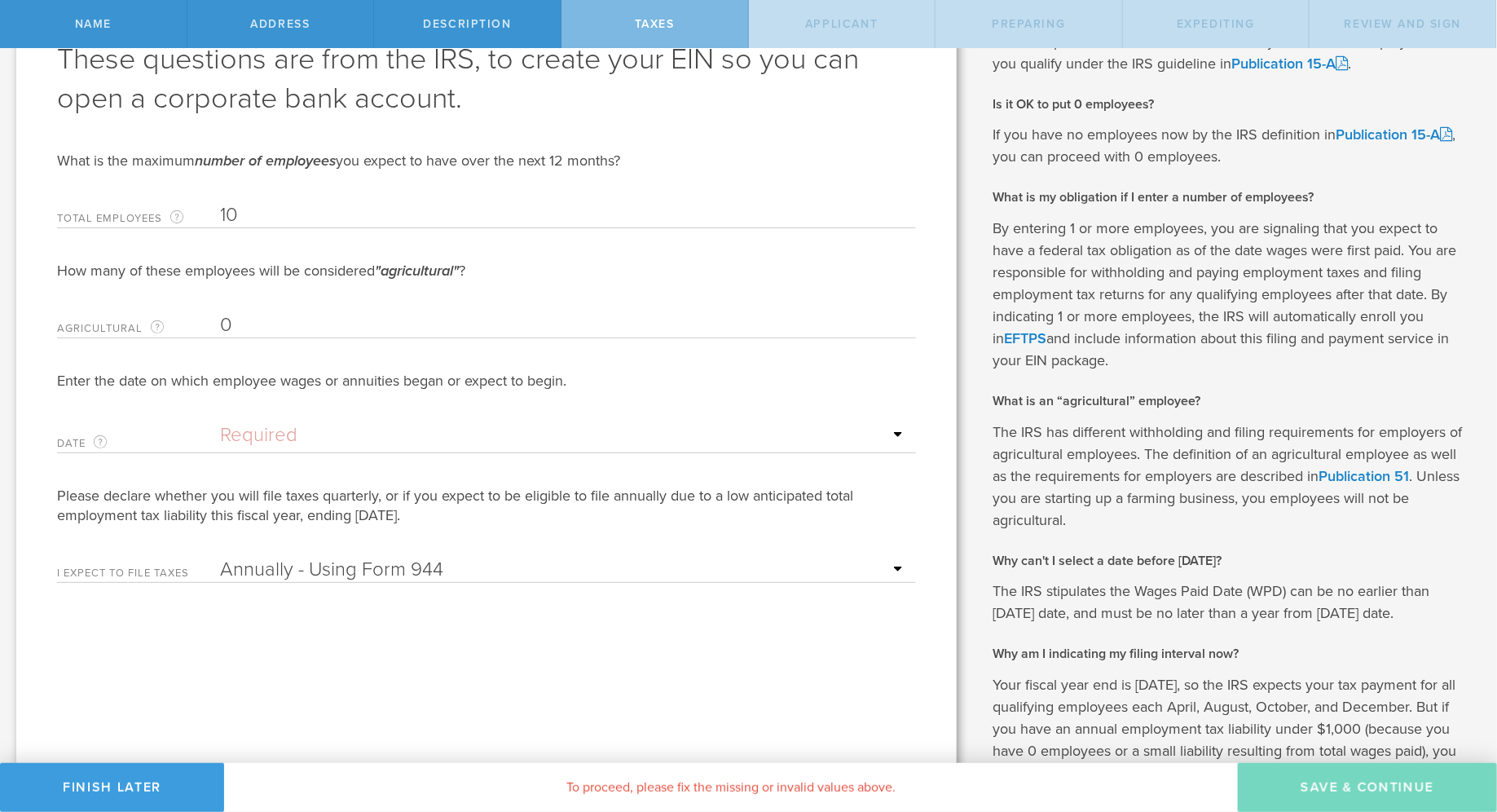
scroll to position [152, 0]
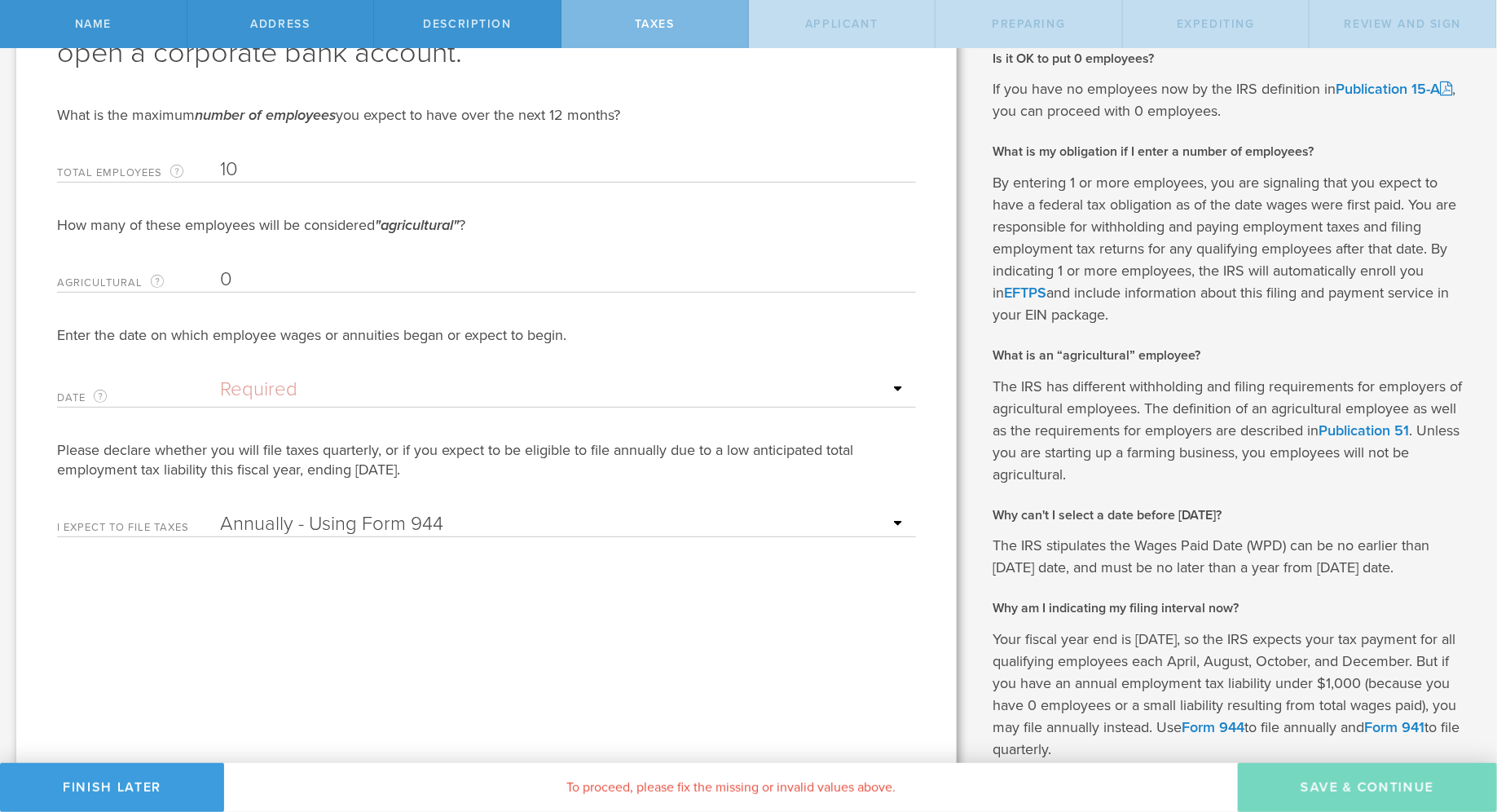
click at [896, 387] on input "text" at bounding box center [564, 389] width 688 height 24
click at [403, 381] on input "text" at bounding box center [564, 389] width 688 height 24
click at [292, 400] on input "text" at bounding box center [564, 389] width 688 height 24
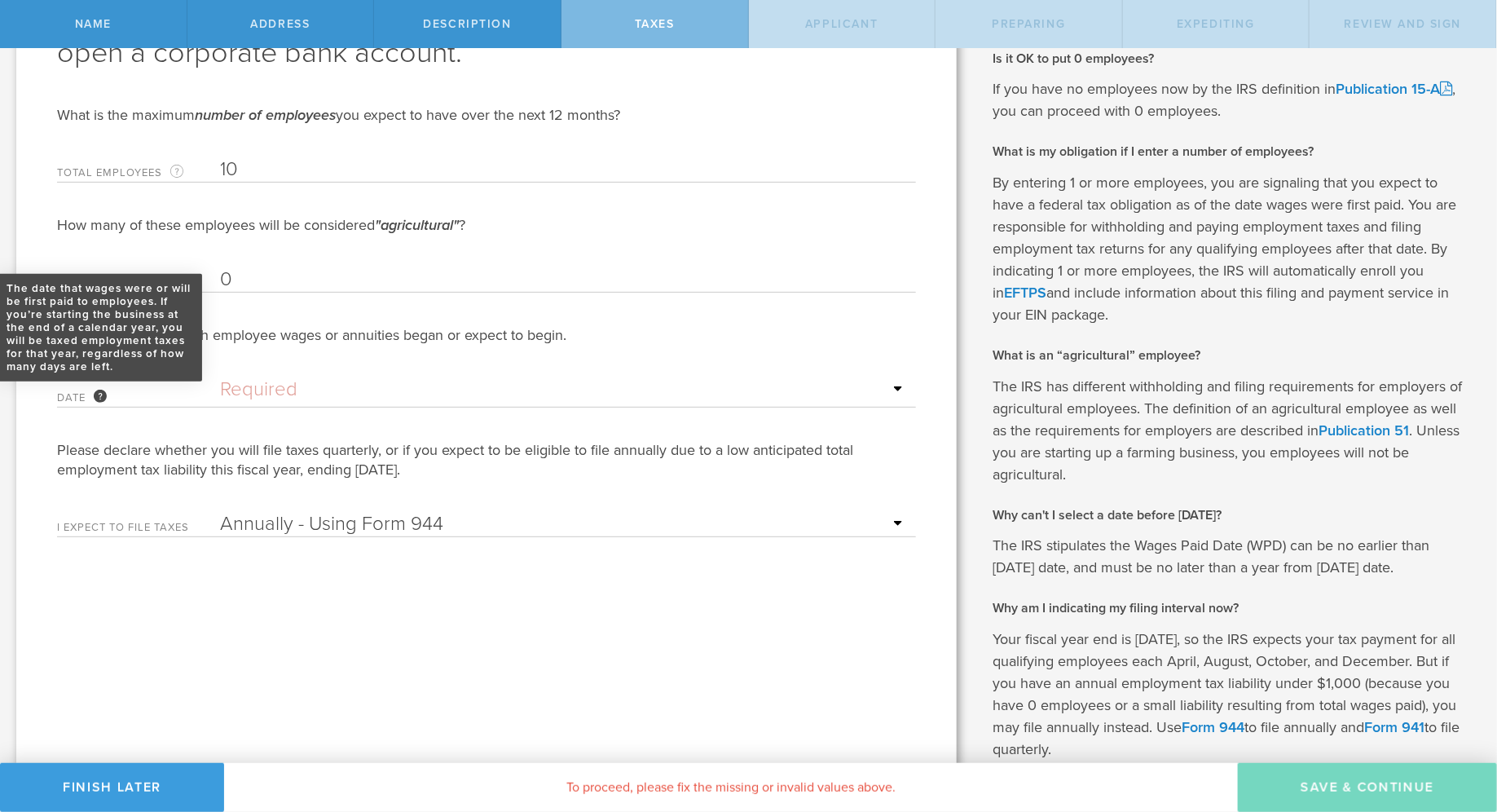
click at [96, 394] on div "The date that wages were or will be first paid to employees. If you’re starting…" at bounding box center [100, 396] width 13 height 13
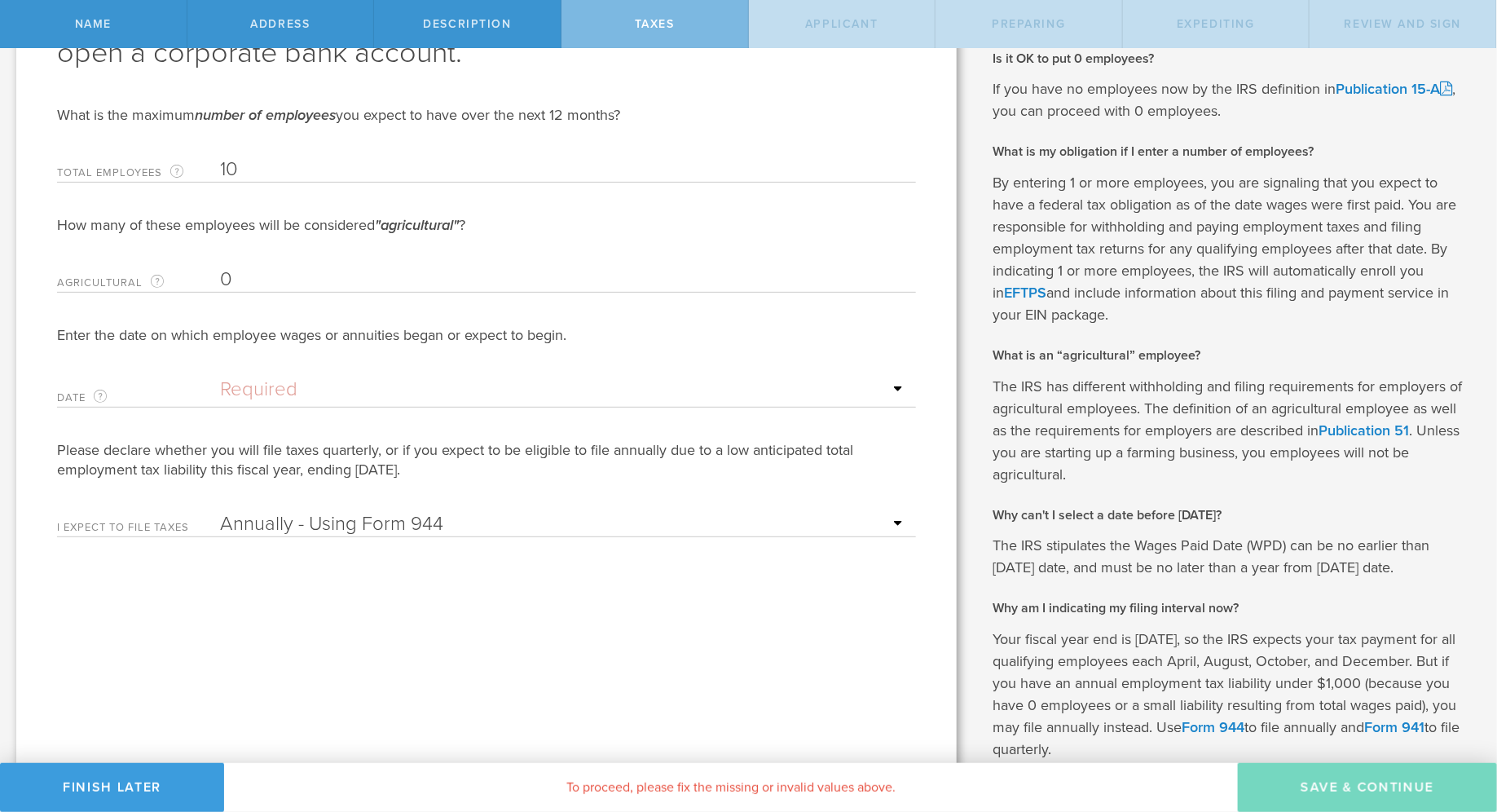
click at [246, 286] on input "0" at bounding box center [564, 280] width 688 height 24
type input "0"
click at [314, 377] on input "text" at bounding box center [564, 389] width 688 height 24
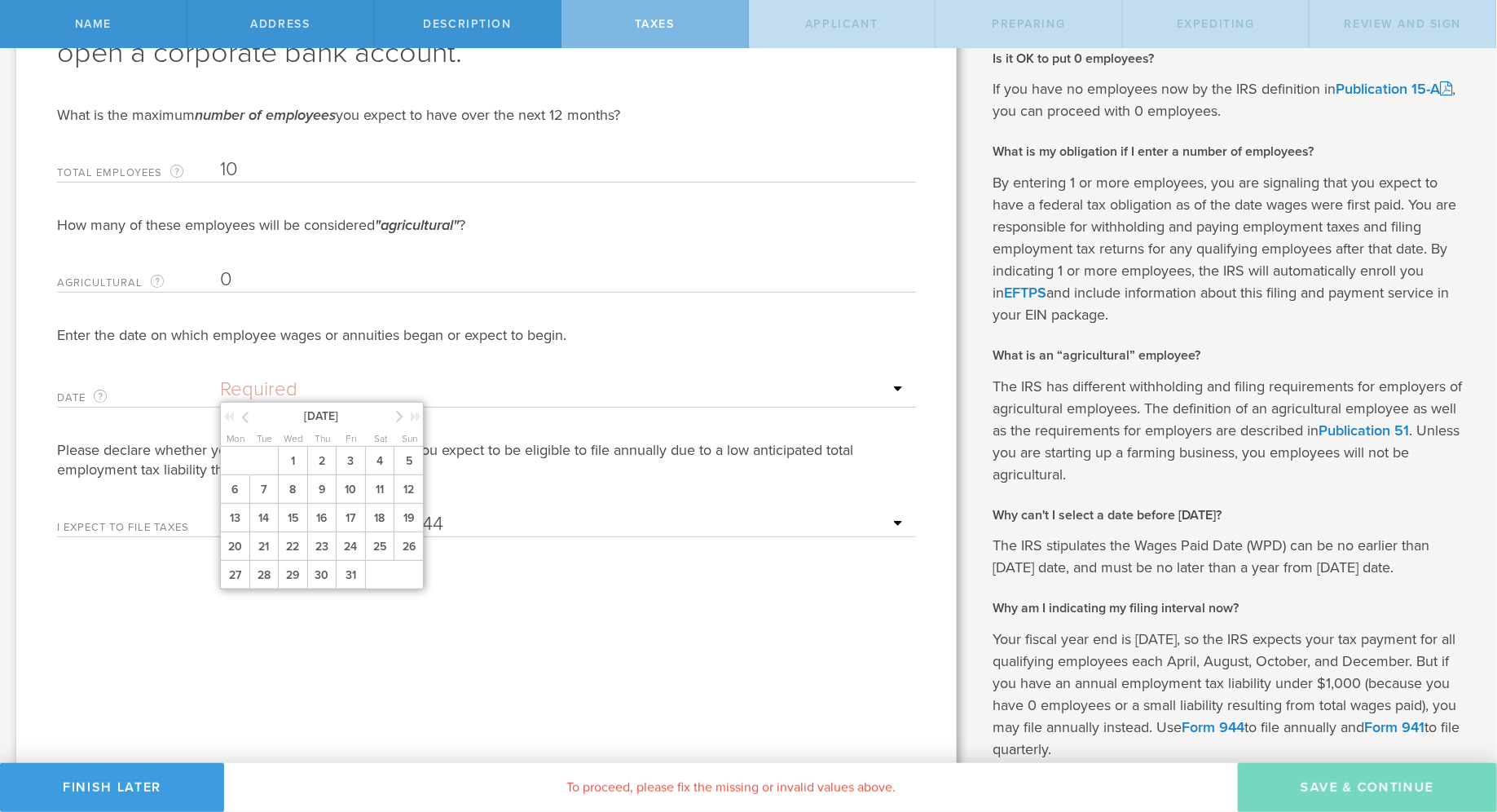
click at [393, 423] on div "October 2025" at bounding box center [322, 415] width 204 height 24
click at [401, 418] on icon at bounding box center [400, 416] width 7 height 20
click at [385, 467] on span "1" at bounding box center [380, 461] width 30 height 29
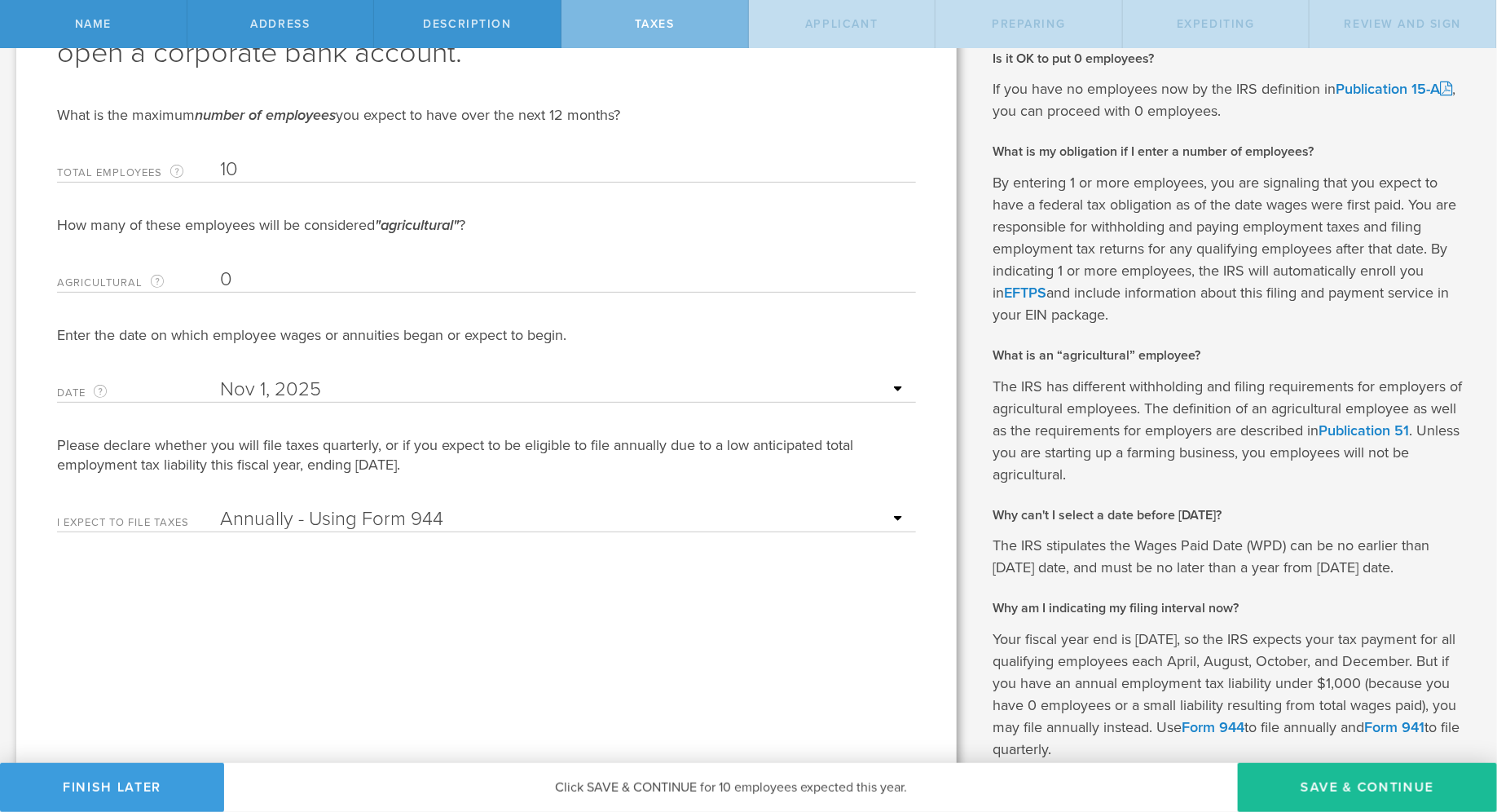
click at [891, 518] on select "Annually - Using Form 944 Quarterly - Using Form 941" at bounding box center [564, 519] width 688 height 24
click at [220, 507] on select "Annually - Using Form 944 Quarterly - Using Form 941" at bounding box center [564, 519] width 688 height 24
click at [1339, 782] on button "Save & Continue" at bounding box center [1367, 788] width 259 height 49
type input "CEO"
select select "US"
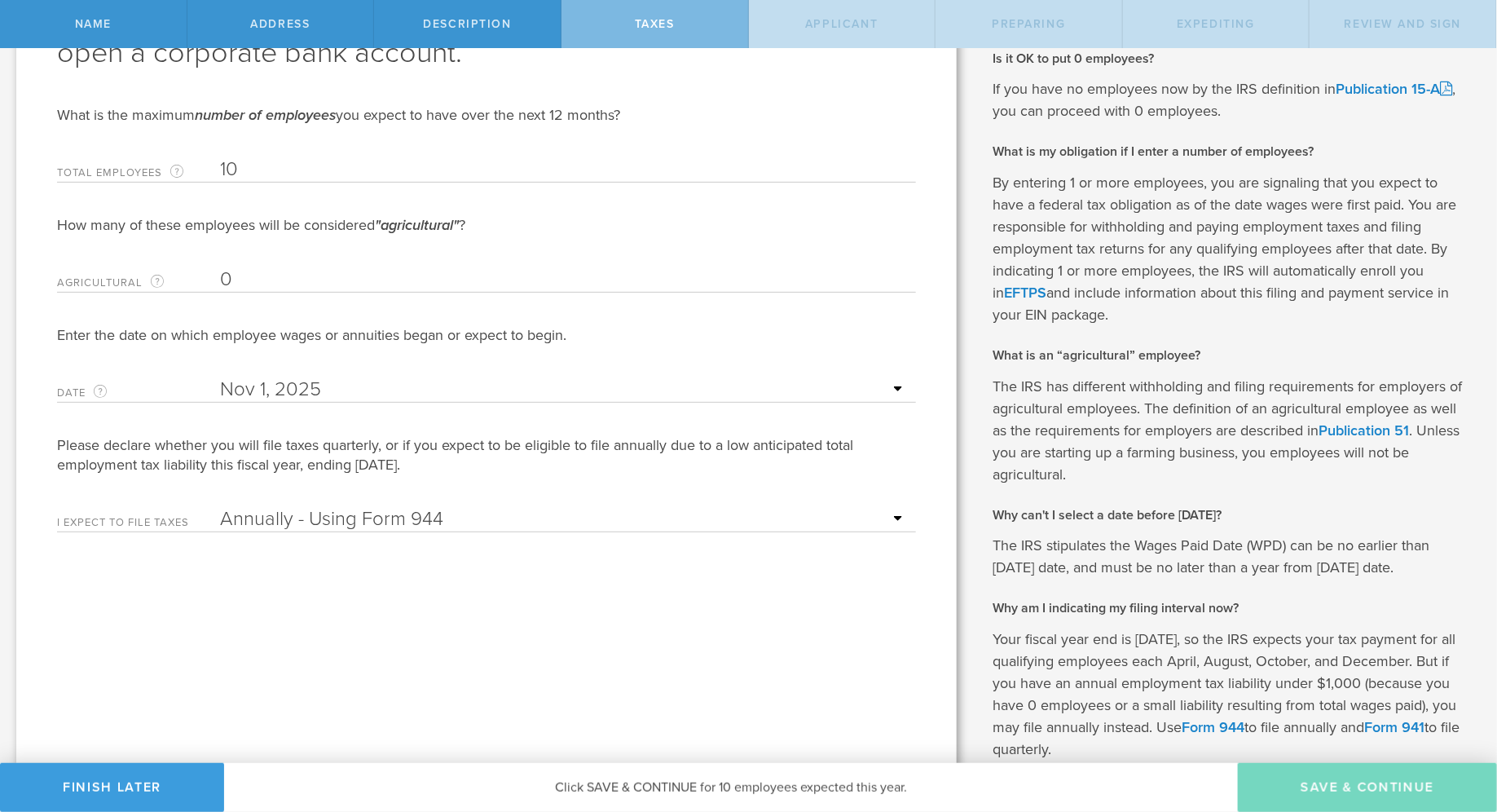
select select "US"
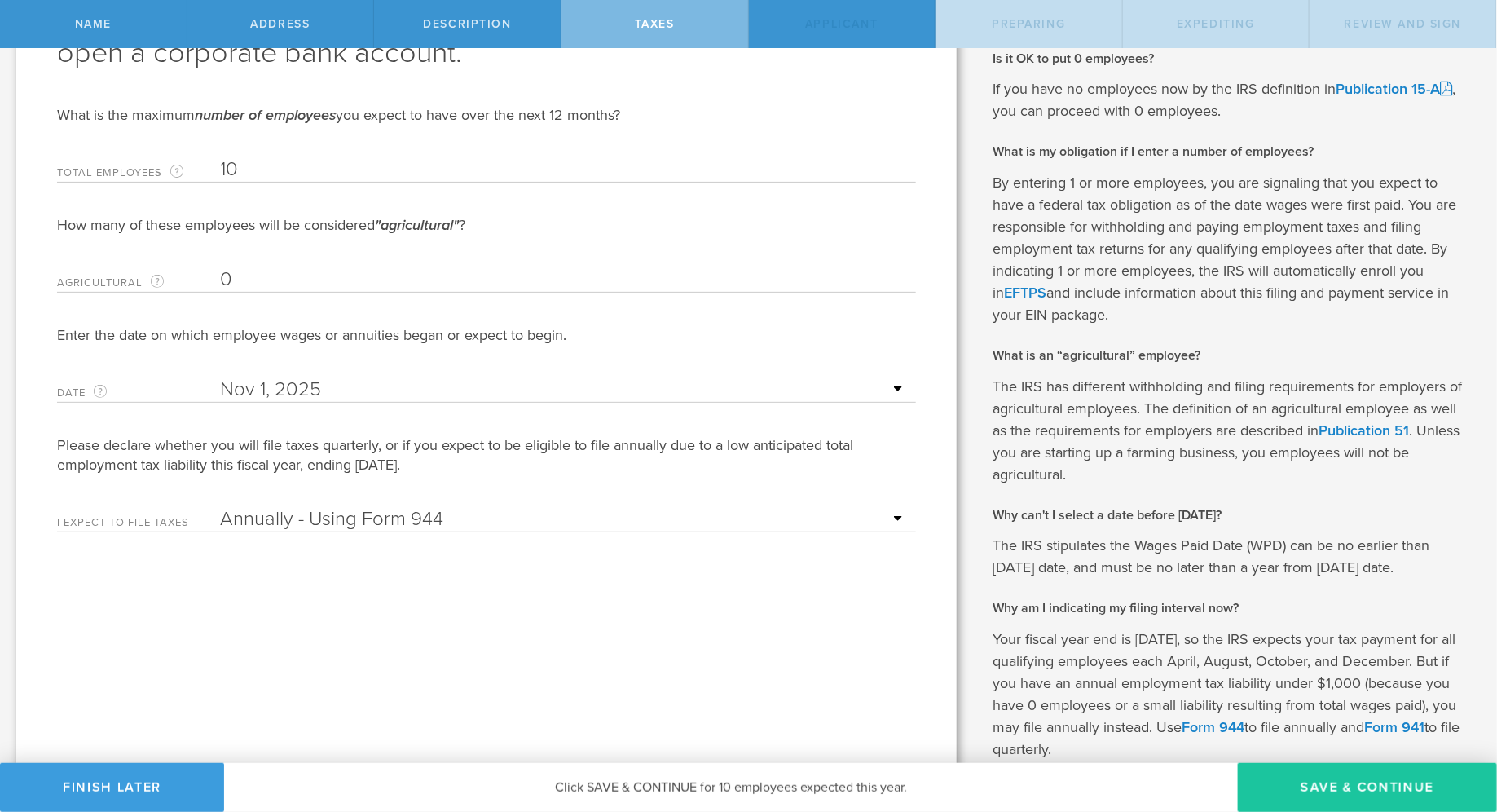
scroll to position [0, 0]
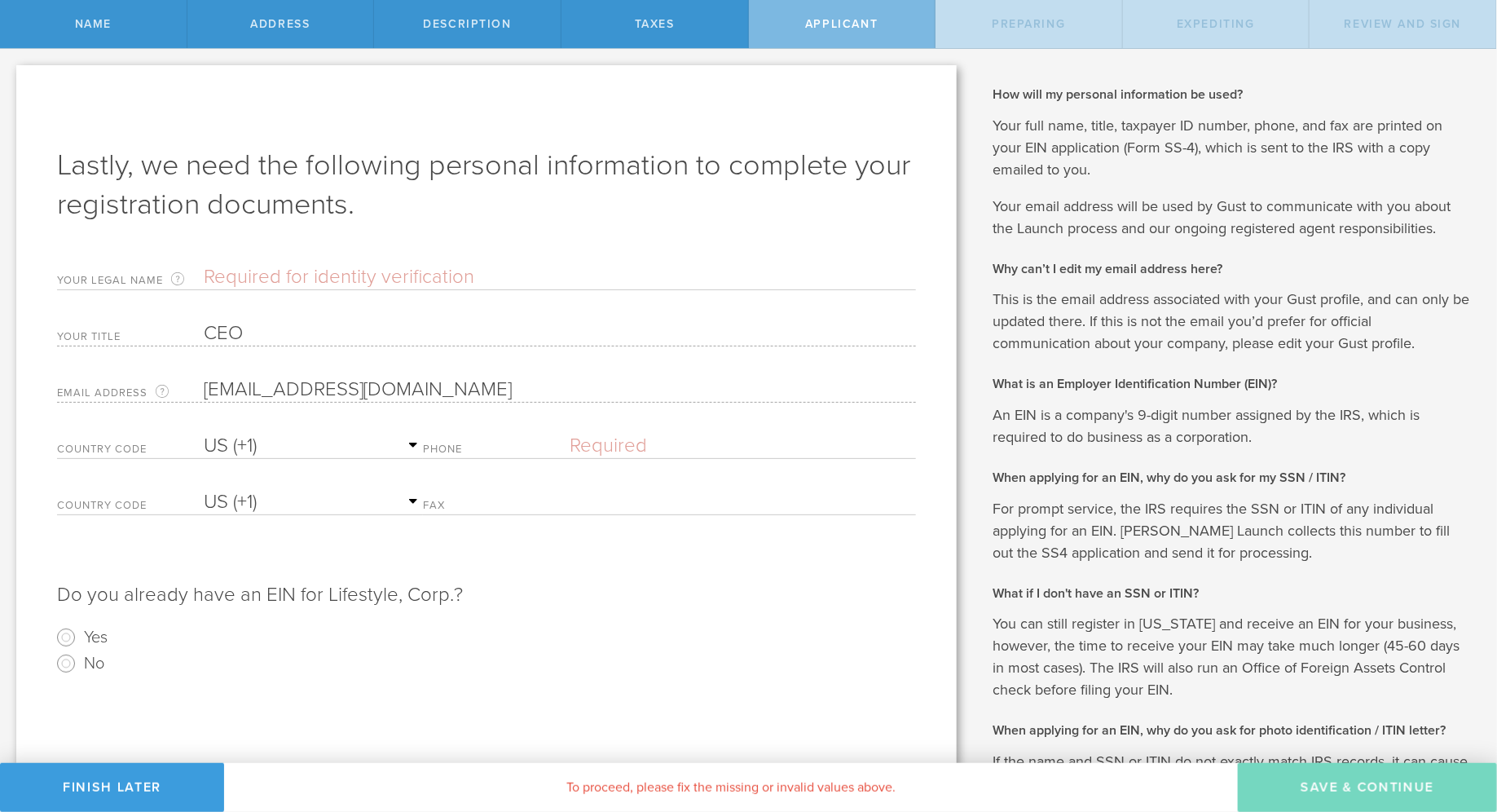
click at [403, 271] on input "text" at bounding box center [560, 277] width 713 height 24
type input "Shama Zehra"
select select "AG"
type input "(734) 330-0575"
click at [229, 404] on form "Lastly, we need the following personal information to complete your registratio…" at bounding box center [486, 410] width 859 height 531
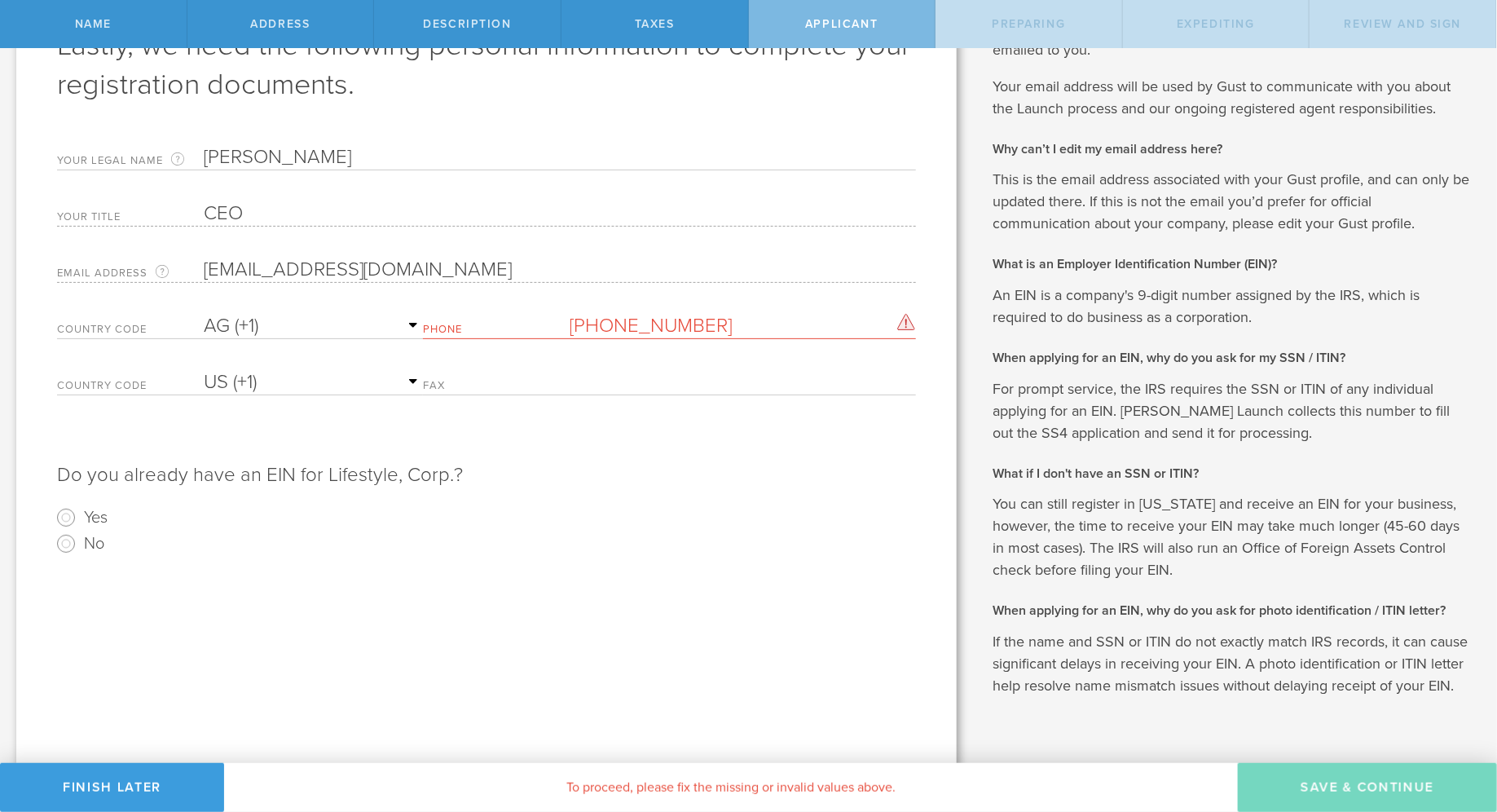
scroll to position [128, 0]
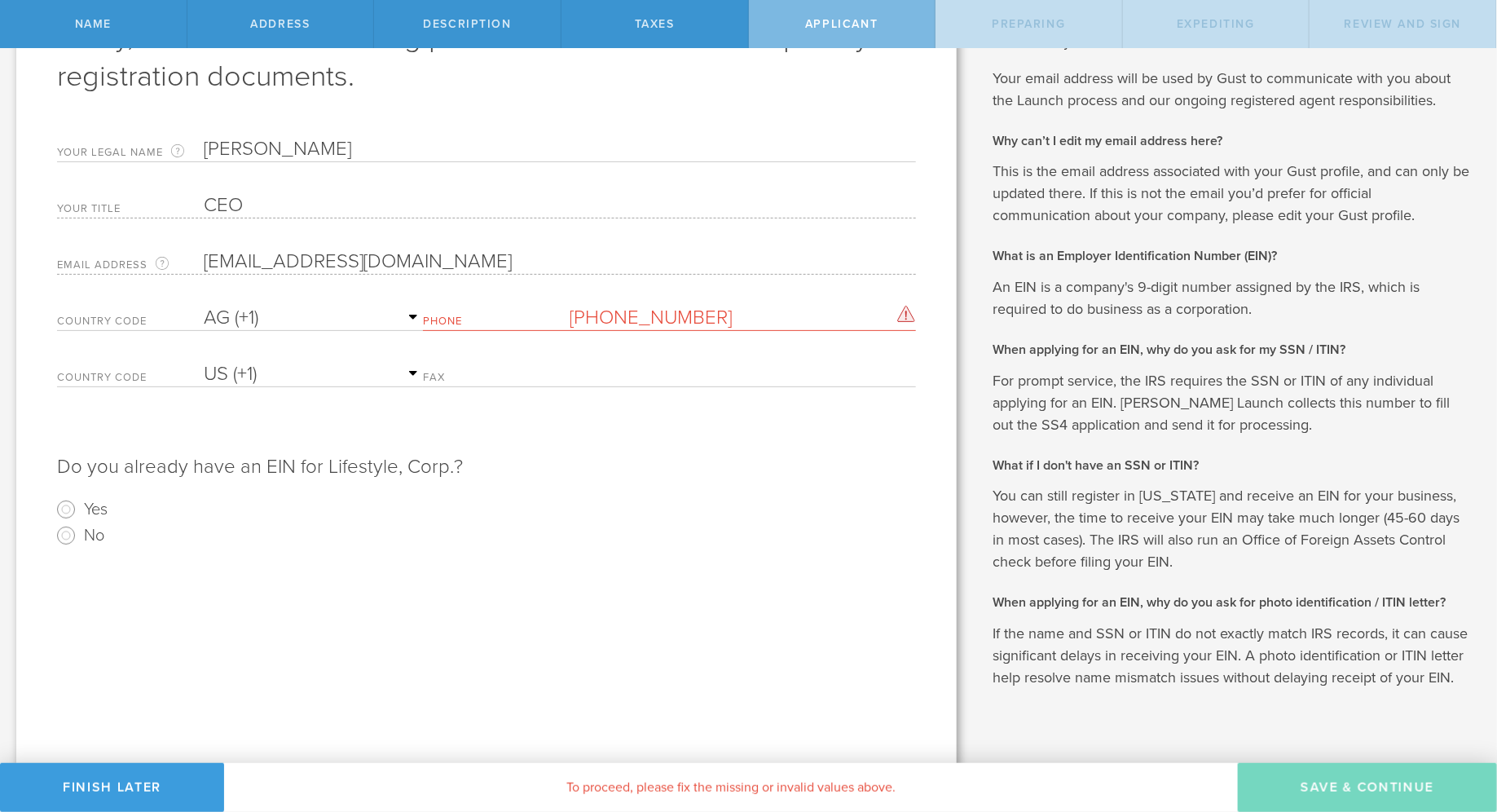
click at [399, 531] on radio "No" at bounding box center [486, 536] width 859 height 26
click at [329, 314] on select "AC (+247) AD (+376) AE (+971) AF (+93) AG (+1) AI (+1) AL (+355) AM (+374) AO (…" at bounding box center [314, 318] width 220 height 24
select select "US"
click at [204, 306] on select "AC (+247) AD (+376) AE (+971) AF (+93) AG (+1) AI (+1) AL (+355) AM (+374) AO (…" at bounding box center [314, 318] width 220 height 24
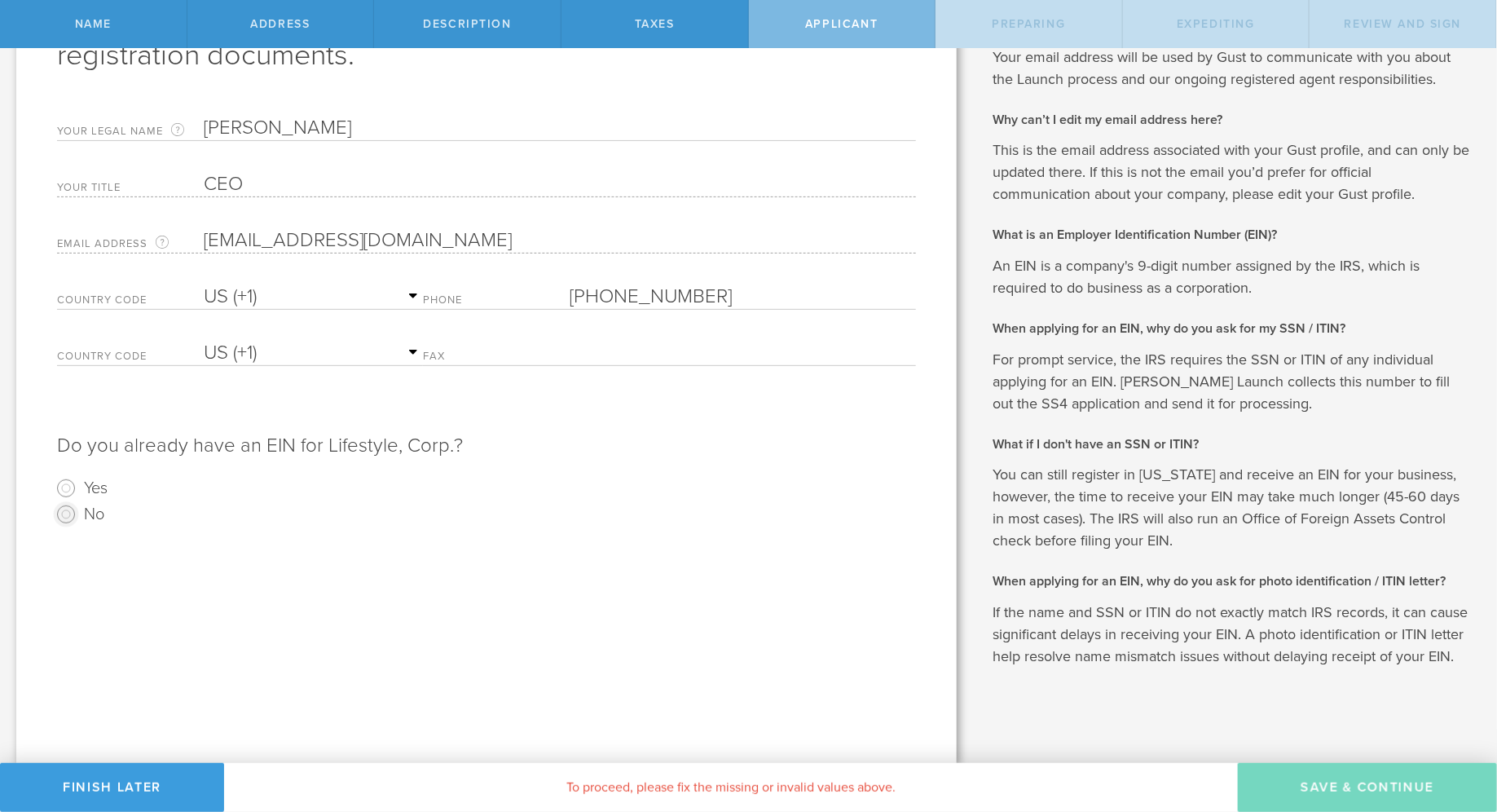
click at [72, 513] on input "No" at bounding box center [66, 514] width 26 height 26
radio input "true"
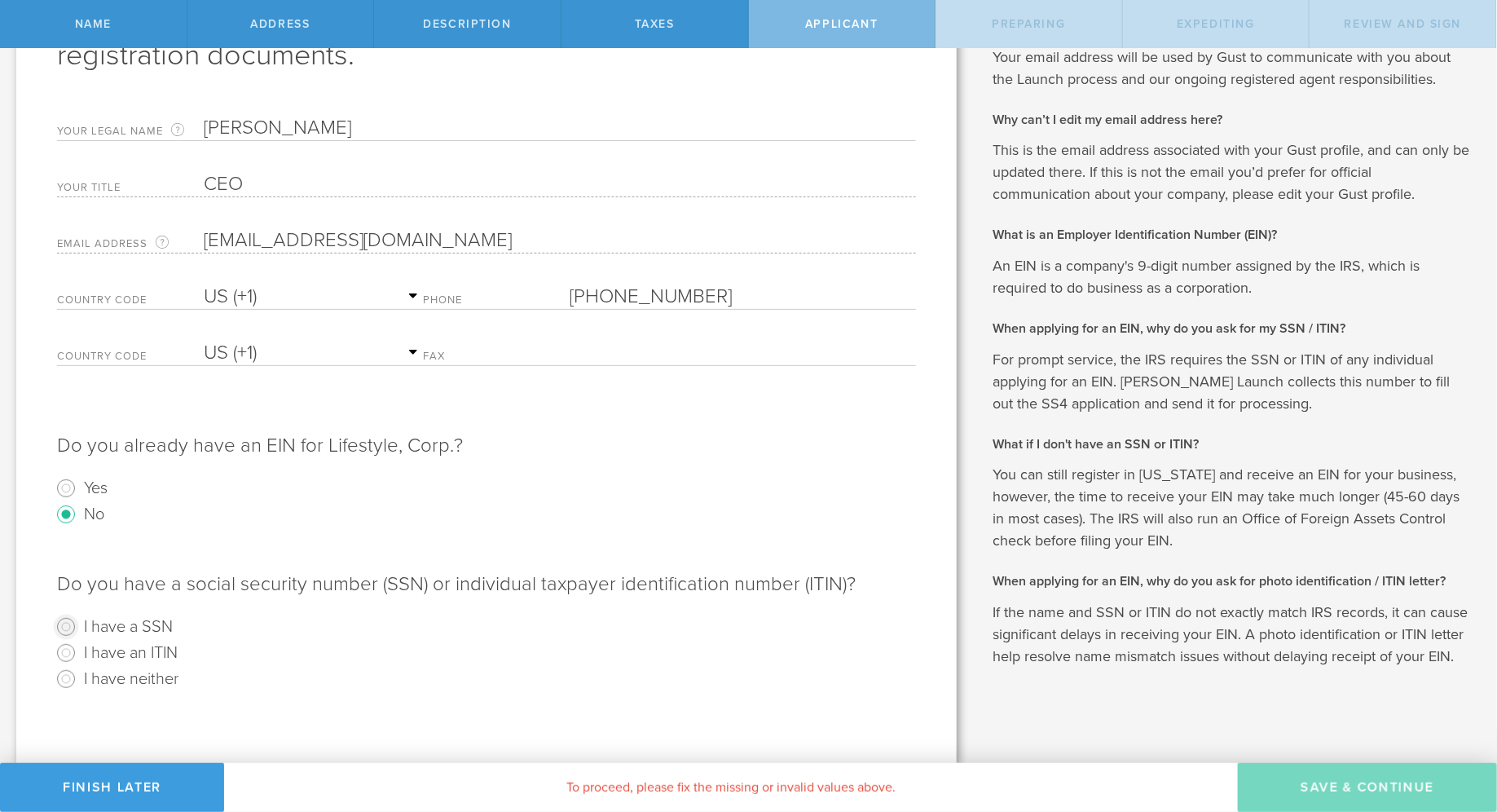
click at [70, 622] on input "I have a SSN" at bounding box center [66, 626] width 26 height 26
radio input "true"
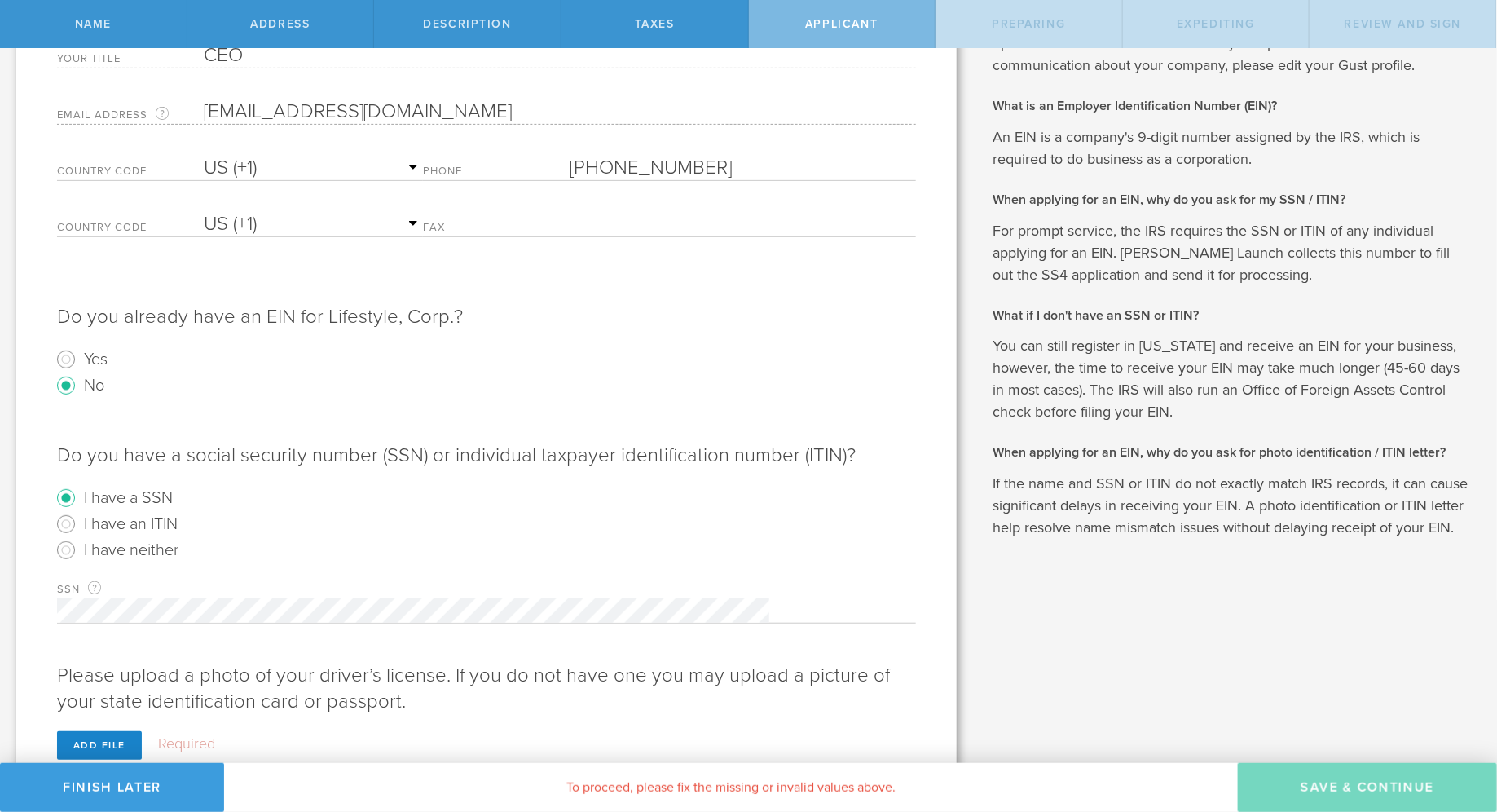
scroll to position [315, 0]
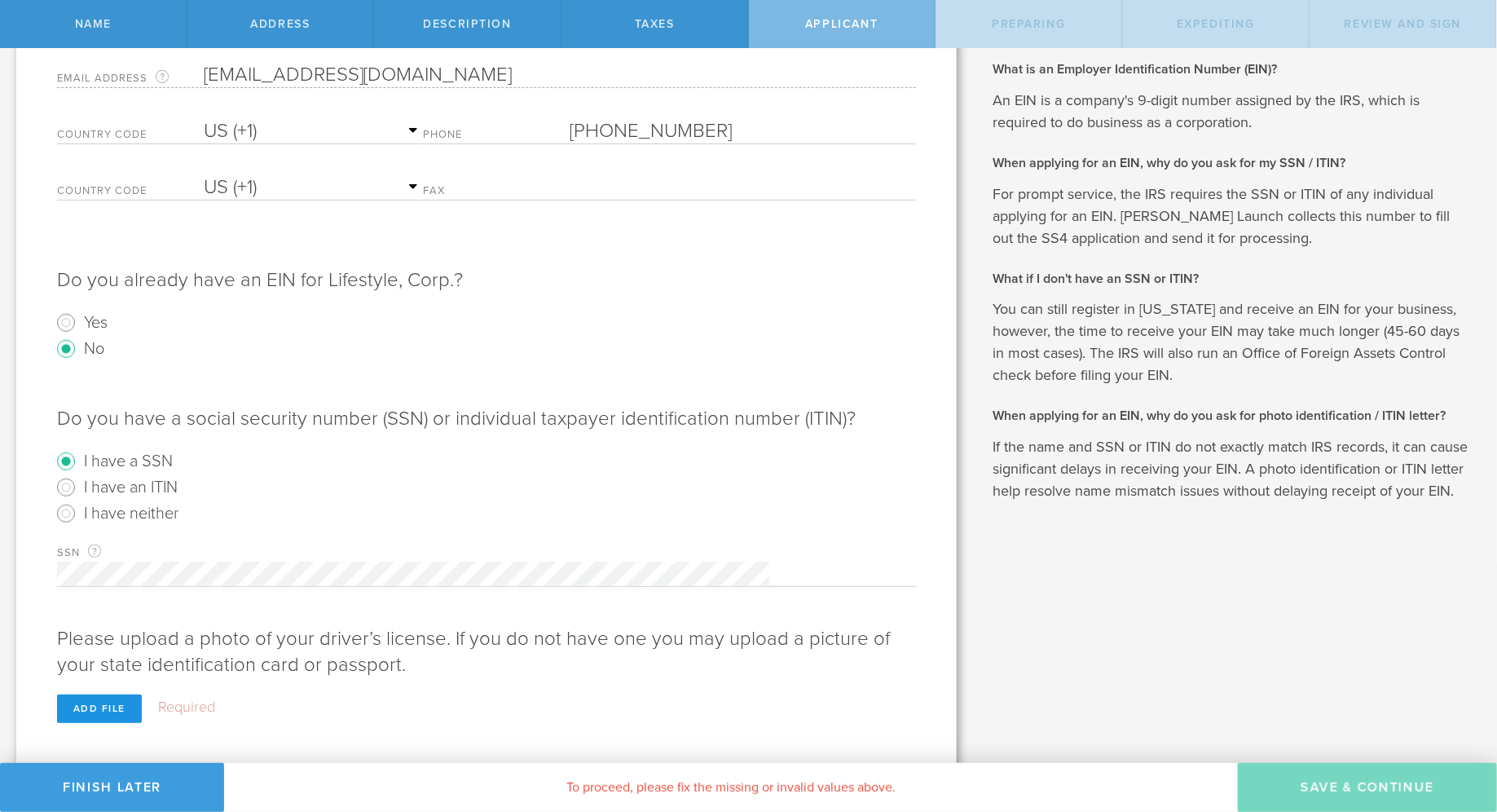
click at [112, 694] on div "Add file" at bounding box center [98, 708] width 85 height 29
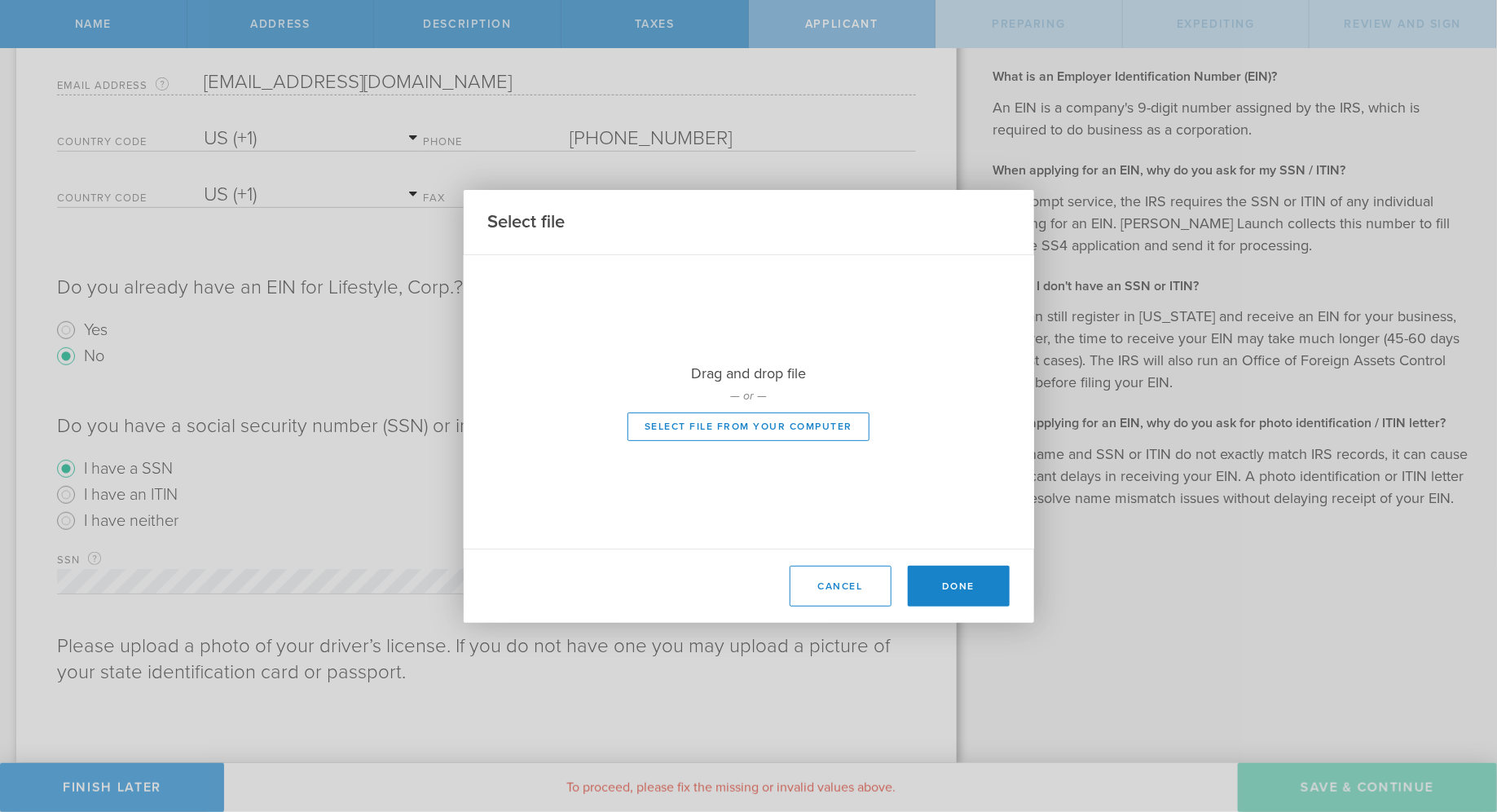
scroll to position [286, 0]
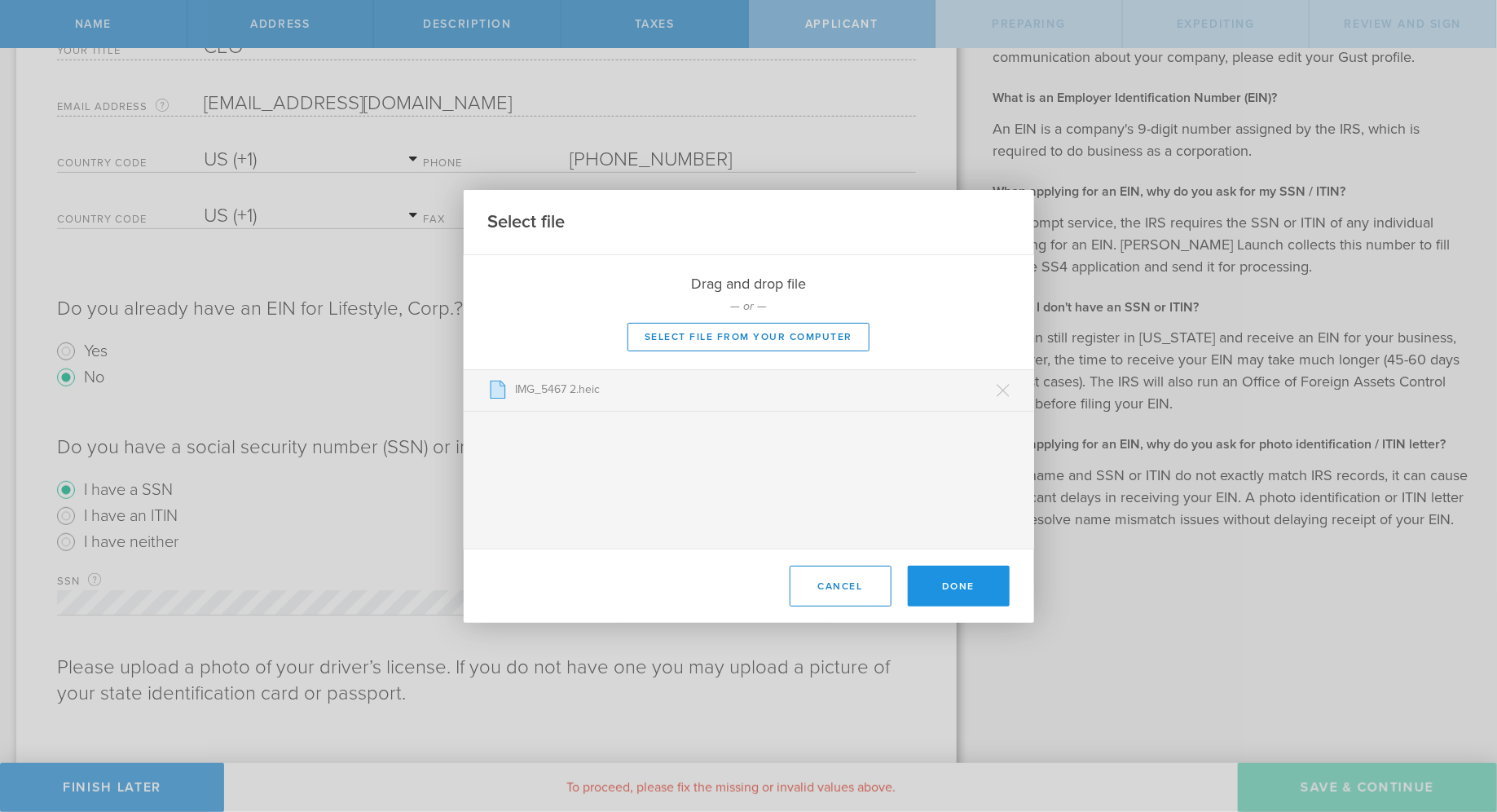
click at [945, 586] on button "Done" at bounding box center [958, 585] width 102 height 41
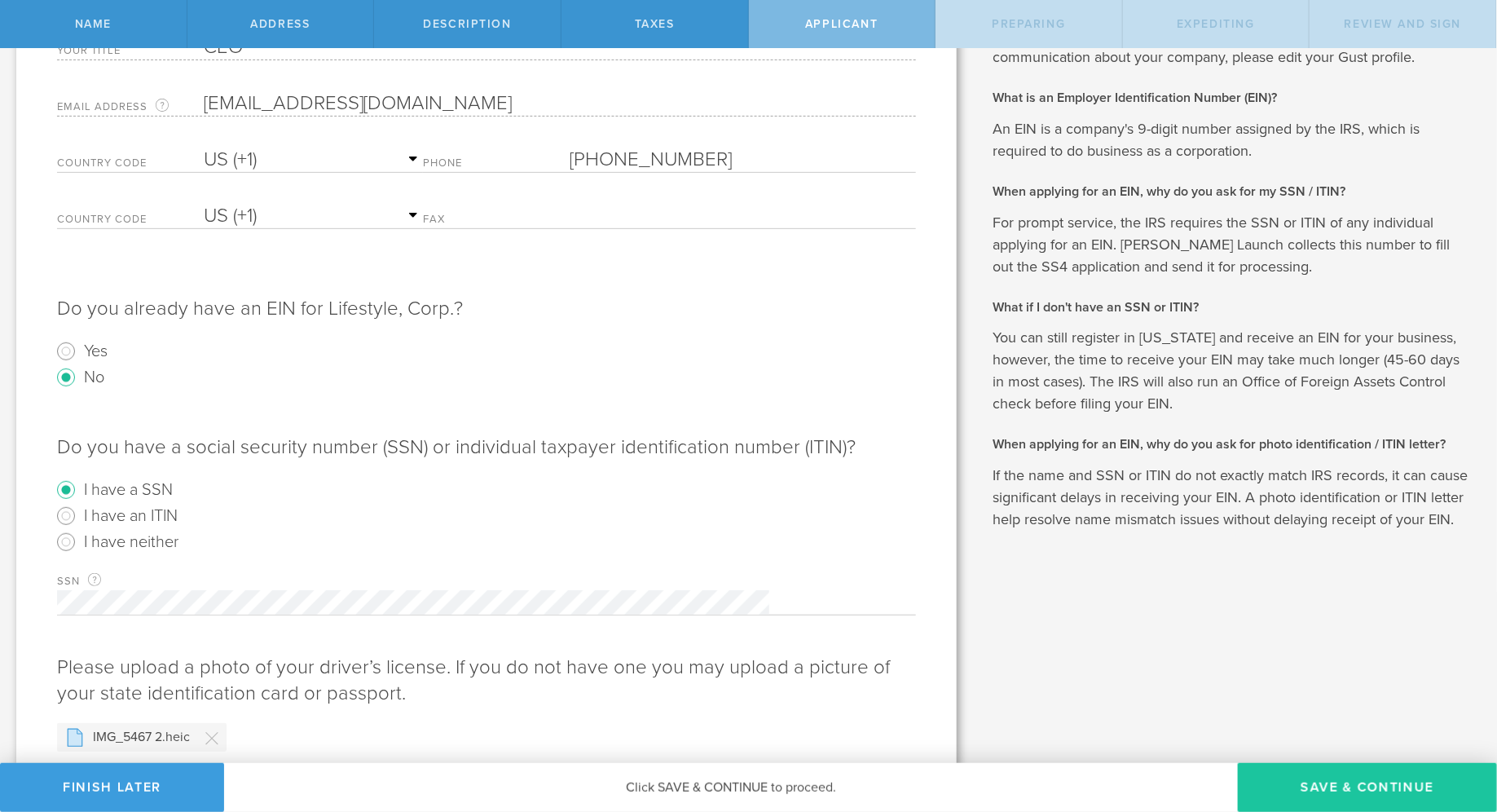
click at [1335, 785] on button "Save & Continue" at bounding box center [1367, 788] width 259 height 49
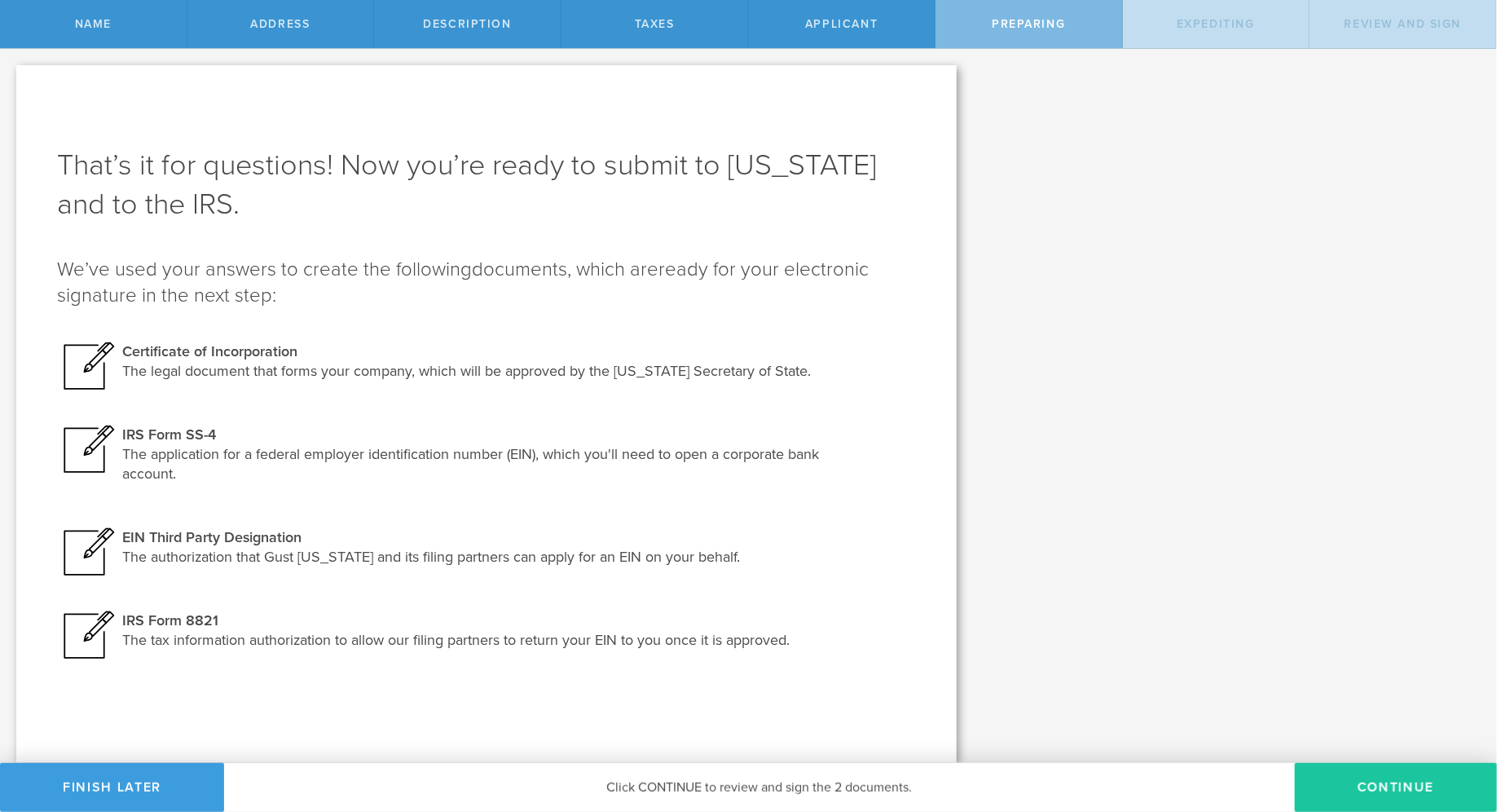
click at [1364, 784] on button "Continue" at bounding box center [1396, 788] width 202 height 49
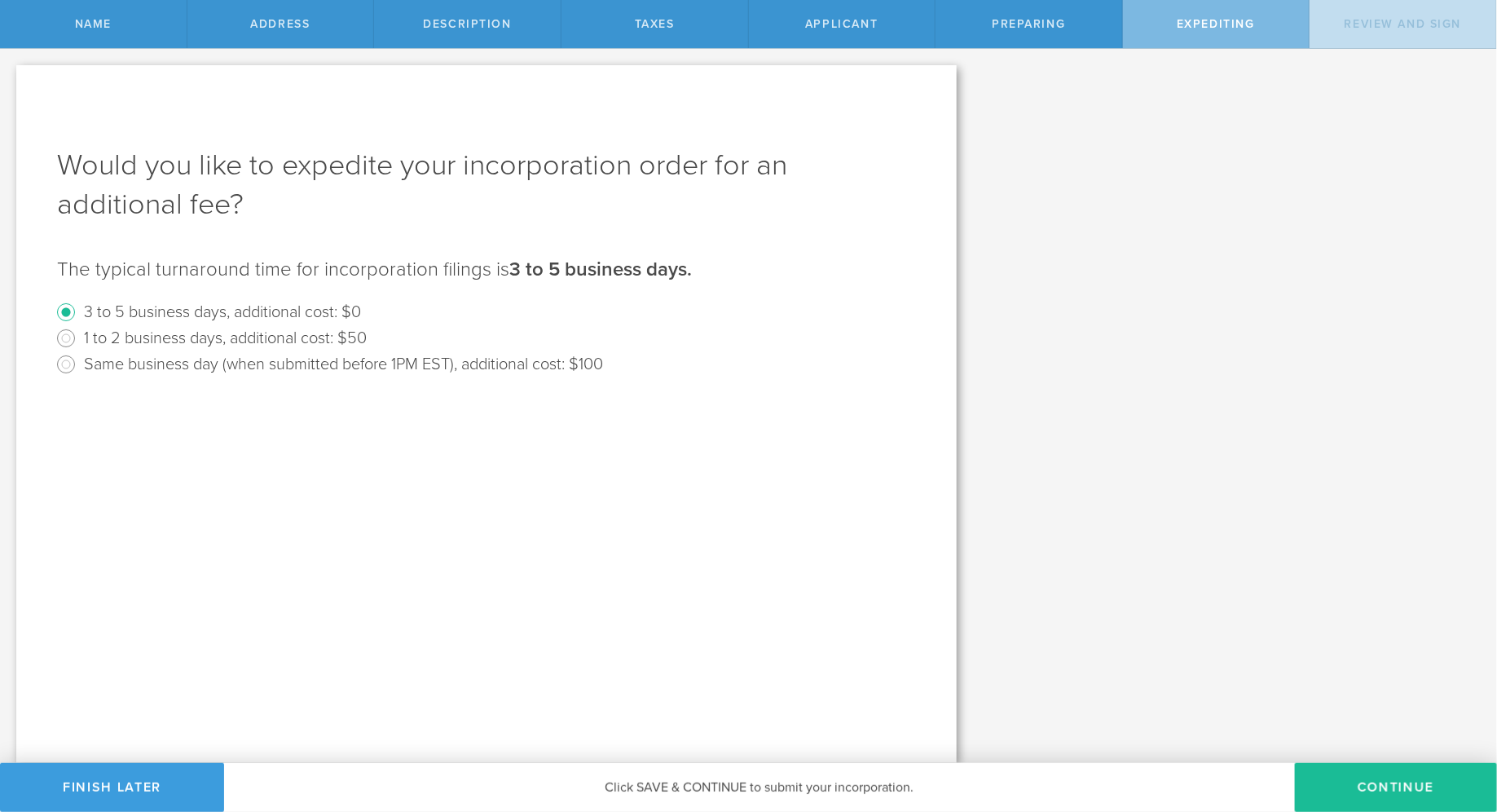
click at [1364, 784] on button "Continue" at bounding box center [1396, 788] width 202 height 49
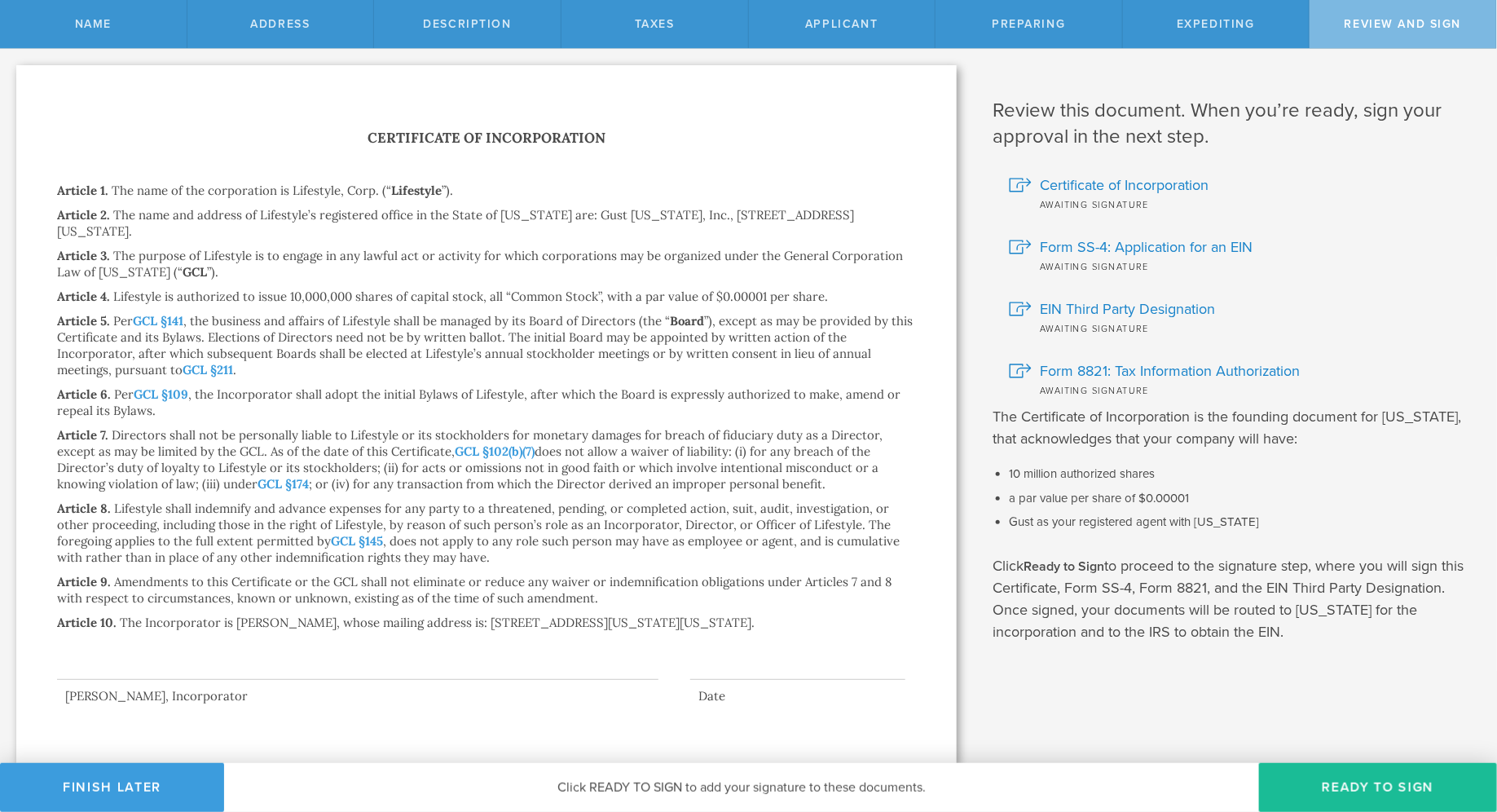
scroll to position [2, 0]
click at [407, 647] on div at bounding box center [357, 645] width 601 height 65
click at [403, 666] on div at bounding box center [357, 645] width 601 height 65
click at [1316, 797] on button "Ready to Sign" at bounding box center [1378, 788] width 238 height 49
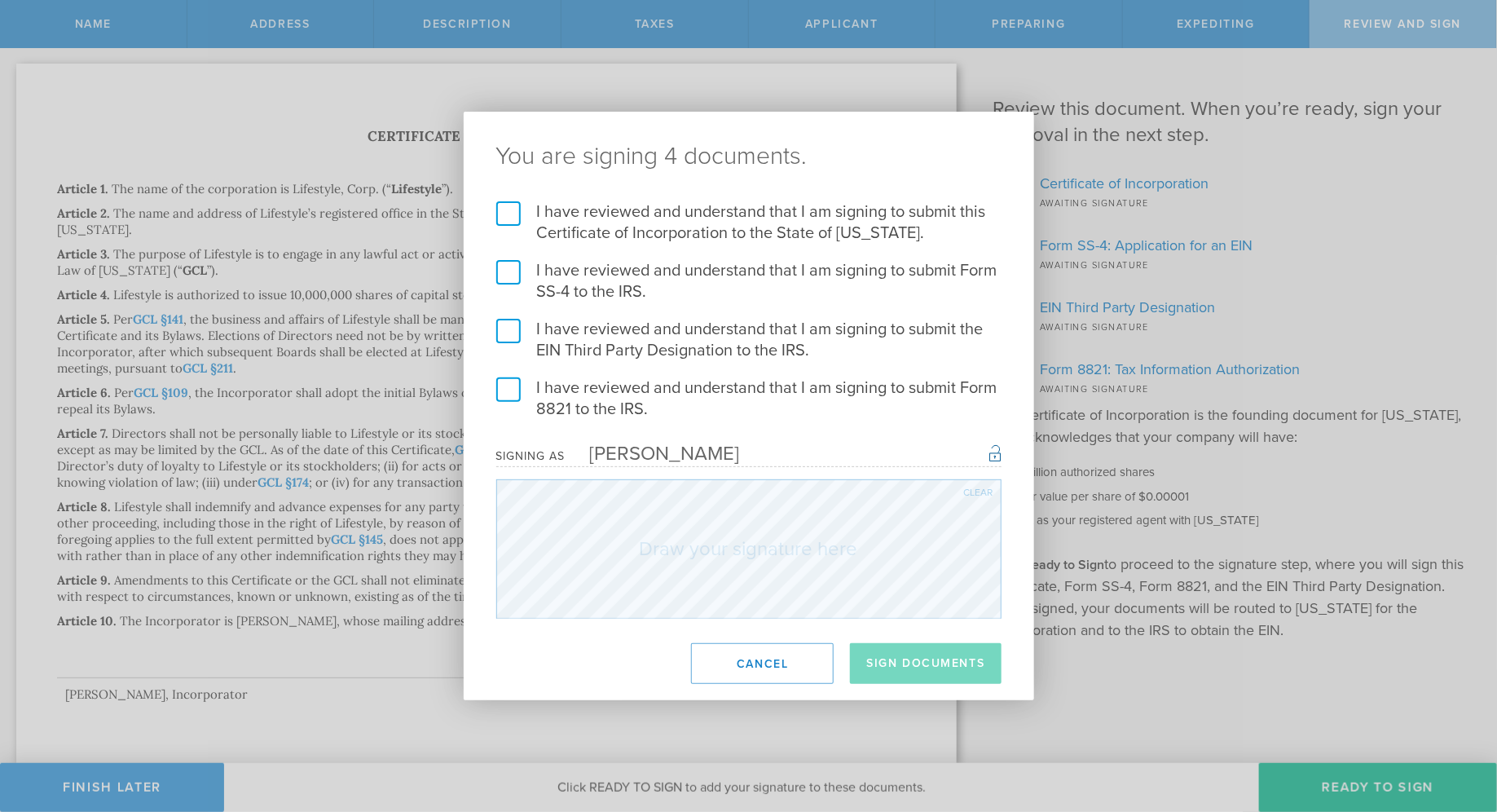
click at [511, 211] on label "I have reviewed and understand that I am signing to submit this Certificate of …" at bounding box center [749, 222] width 505 height 43
click at [0, 0] on input "I have reviewed and understand that I am signing to submit this Certificate of …" at bounding box center [0, 0] width 0 height 0
click at [507, 271] on label "I have reviewed and understand that I am signing to submit Form SS-4 to the IRS." at bounding box center [749, 281] width 505 height 43
click at [0, 0] on input "I have reviewed and understand that I am signing to submit Form SS-4 to the IRS." at bounding box center [0, 0] width 0 height 0
click at [509, 335] on label "I have reviewed and understand that I am signing to submit the EIN Third Party …" at bounding box center [749, 340] width 505 height 43
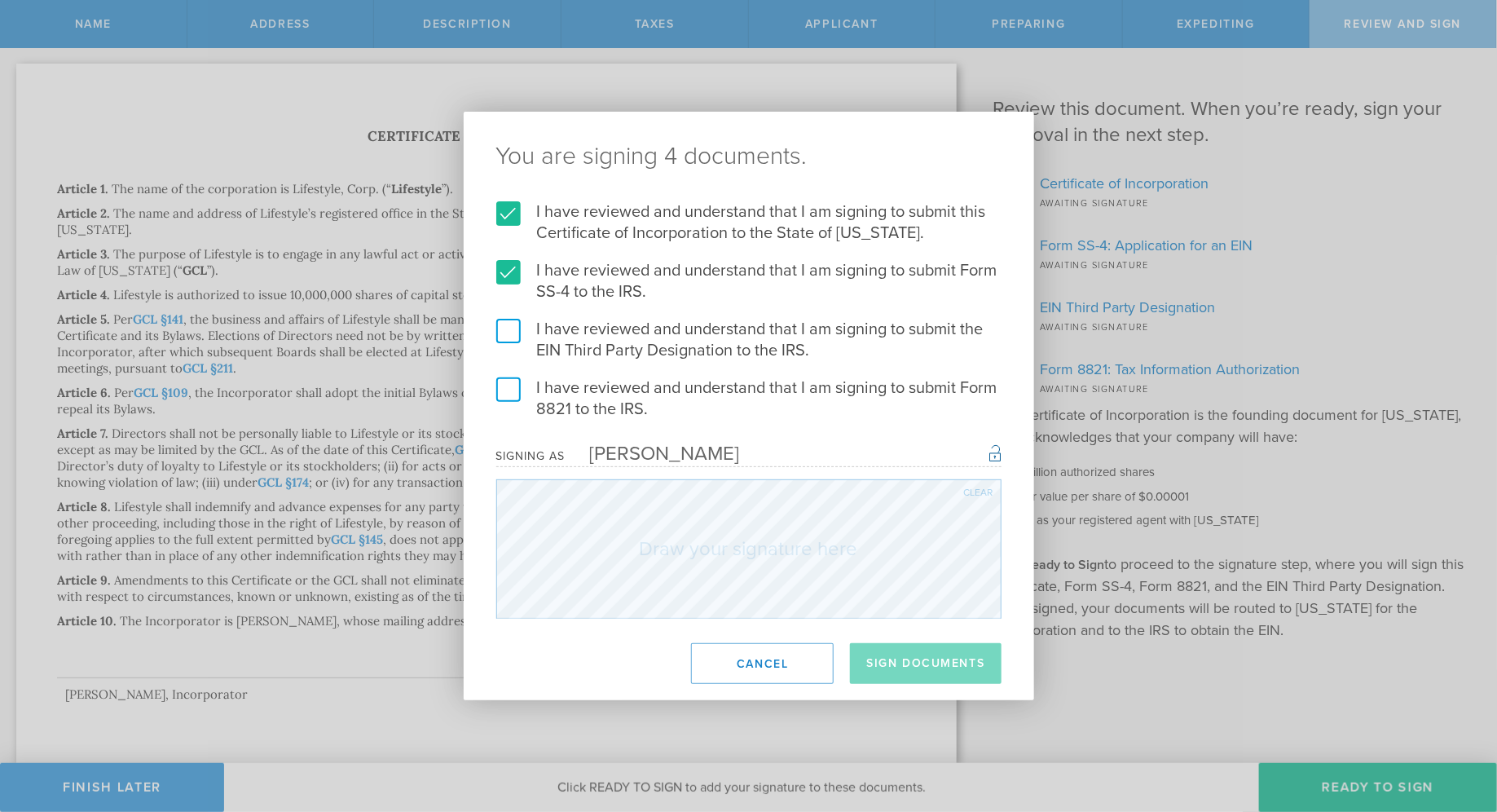
click at [0, 0] on input "I have reviewed and understand that I am signing to submit the EIN Third Party …" at bounding box center [0, 0] width 0 height 0
click at [503, 414] on label "I have reviewed and understand that I am signing to submit Form 8821 to the IRS." at bounding box center [749, 398] width 505 height 43
click at [0, 0] on input "I have reviewed and understand that I am signing to submit Form 8821 to the IRS." at bounding box center [0, 0] width 0 height 0
click at [500, 399] on label "I have reviewed and understand that I am signing to submit Form 8821 to the IRS." at bounding box center [749, 398] width 505 height 43
click at [0, 0] on input "I have reviewed and understand that I am signing to submit Form 8821 to the IRS." at bounding box center [0, 0] width 0 height 0
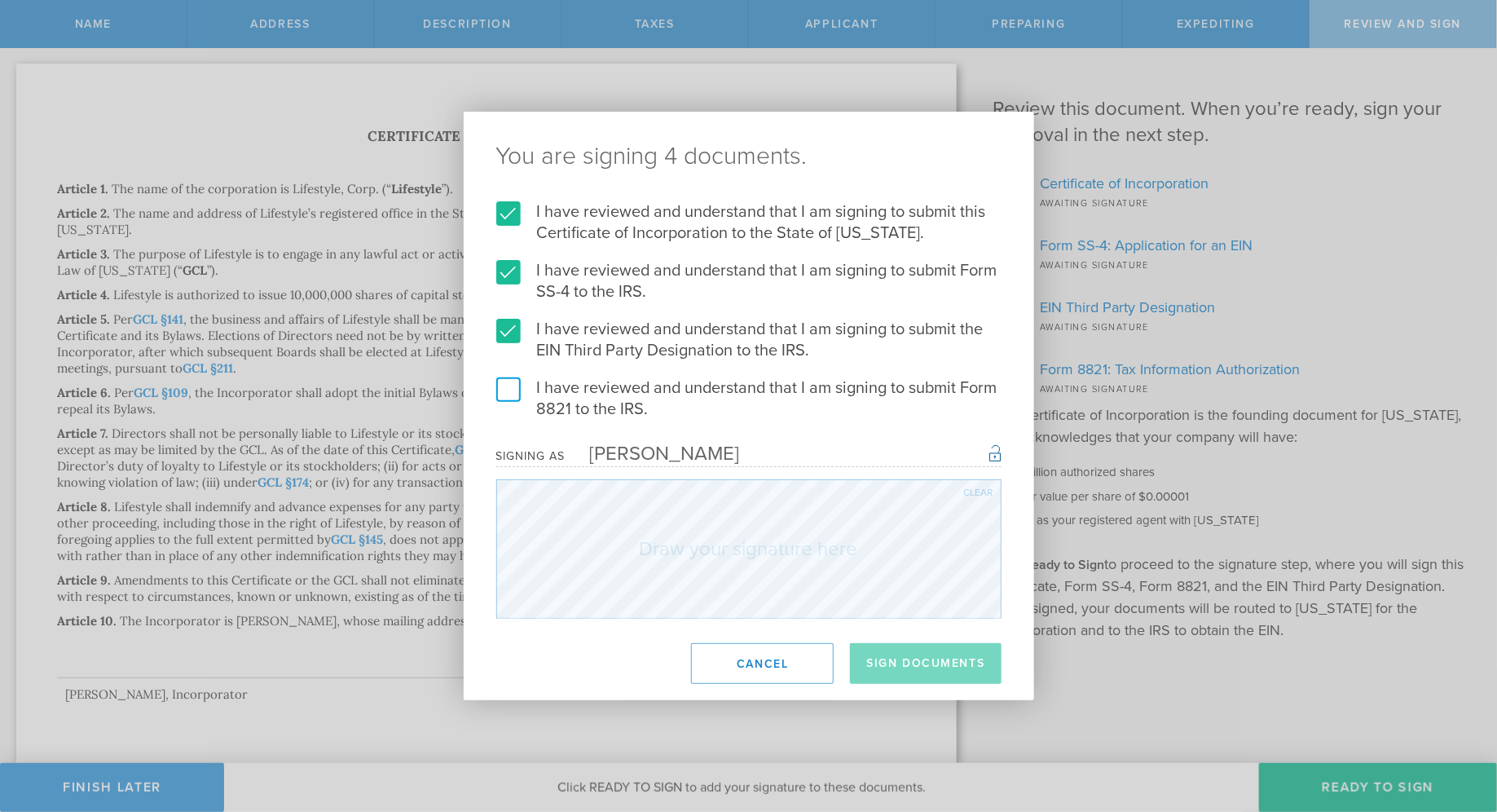
click at [500, 399] on label "I have reviewed and understand that I am signing to submit Form 8821 to the IRS." at bounding box center [749, 398] width 505 height 43
click at [0, 0] on input "I have reviewed and understand that I am signing to submit Form 8821 to the IRS." at bounding box center [0, 0] width 0 height 0
click at [967, 495] on div "Clear" at bounding box center [979, 491] width 30 height 10
click at [895, 662] on button "Sign Documents" at bounding box center [925, 663] width 151 height 41
